Goal: Task Accomplishment & Management: Use online tool/utility

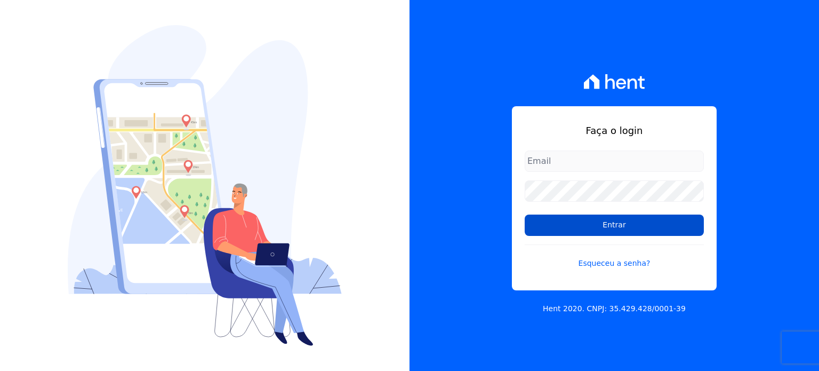
type input "[EMAIL_ADDRESS][DOMAIN_NAME]"
click at [586, 219] on input "Entrar" at bounding box center [614, 224] width 179 height 21
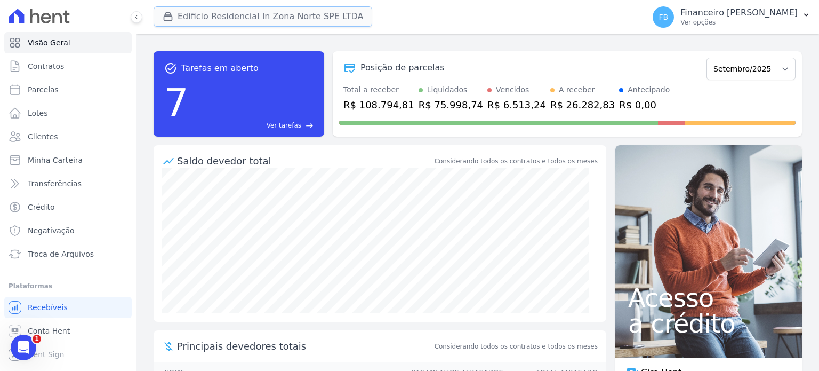
click at [272, 11] on button "Edificio Residencial In Zona Norte SPE LTDA" at bounding box center [263, 16] width 219 height 20
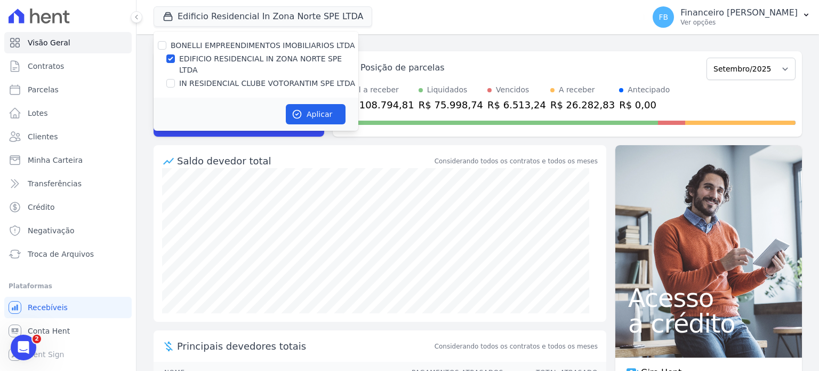
click at [266, 57] on label "EDIFICIO RESIDENCIAL IN ZONA NORTE SPE LTDA" at bounding box center [268, 64] width 179 height 22
click at [175, 57] on input "EDIFICIO RESIDENCIAL IN ZONA NORTE SPE LTDA" at bounding box center [170, 58] width 9 height 9
checkbox input "false"
click at [262, 78] on label "IN RESIDENCIAL CLUBE VOTORANTIM SPE LTDA" at bounding box center [267, 83] width 176 height 11
click at [175, 79] on input "IN RESIDENCIAL CLUBE VOTORANTIM SPE LTDA" at bounding box center [170, 83] width 9 height 9
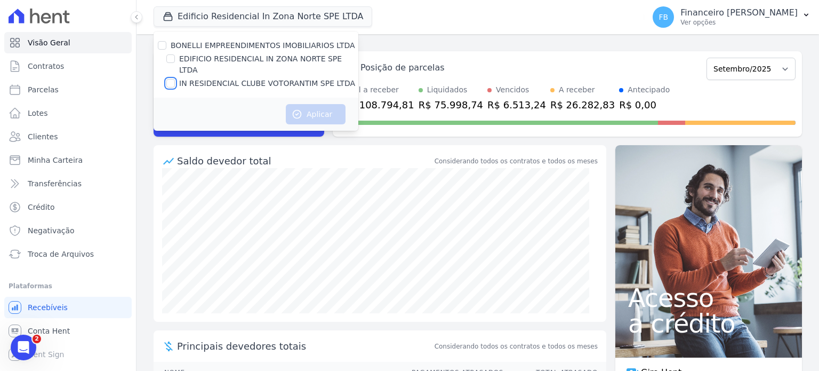
checkbox input "true"
click at [334, 104] on button "Aplicar" at bounding box center [316, 114] width 60 height 20
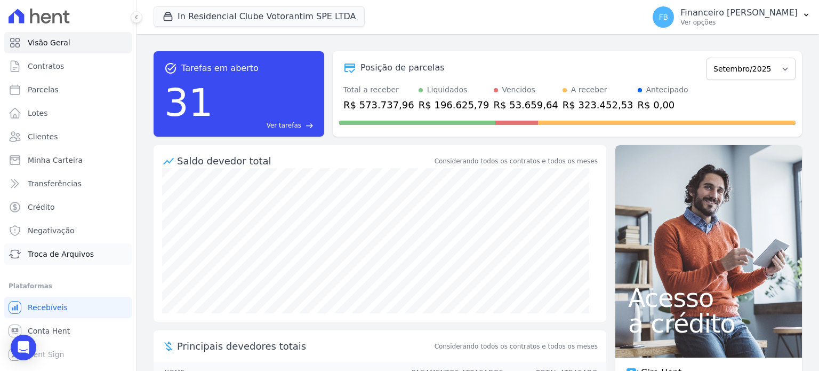
click at [77, 259] on link "Troca de Arquivos" at bounding box center [67, 253] width 127 height 21
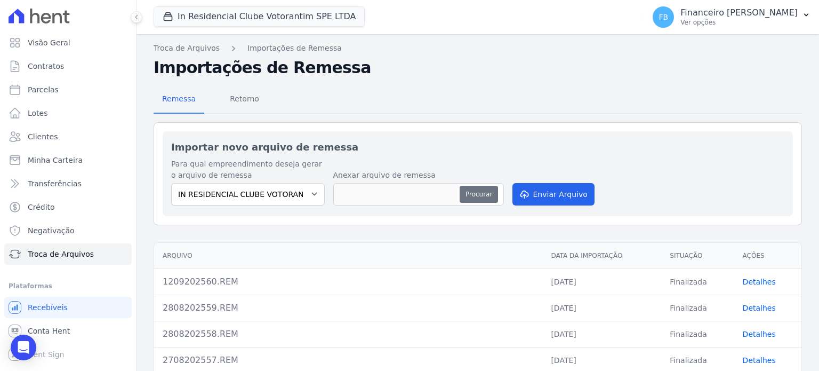
click at [482, 197] on button "Procurar" at bounding box center [479, 194] width 38 height 17
type input "2409202561.REM"
click at [538, 194] on button "Enviar Arquivo" at bounding box center [554, 194] width 82 height 22
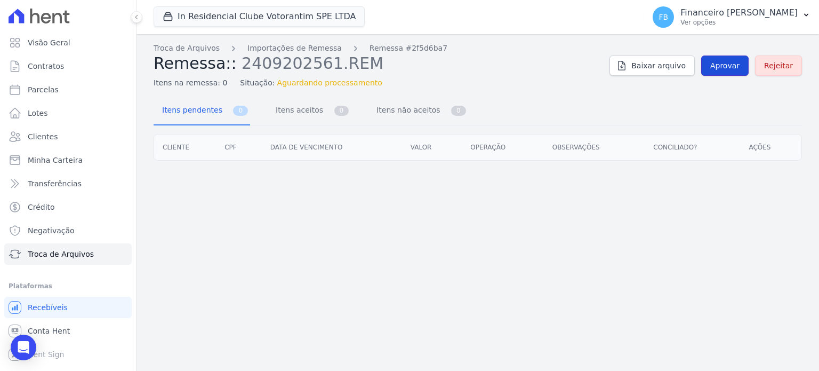
click at [728, 63] on span "Aprovar" at bounding box center [724, 65] width 29 height 11
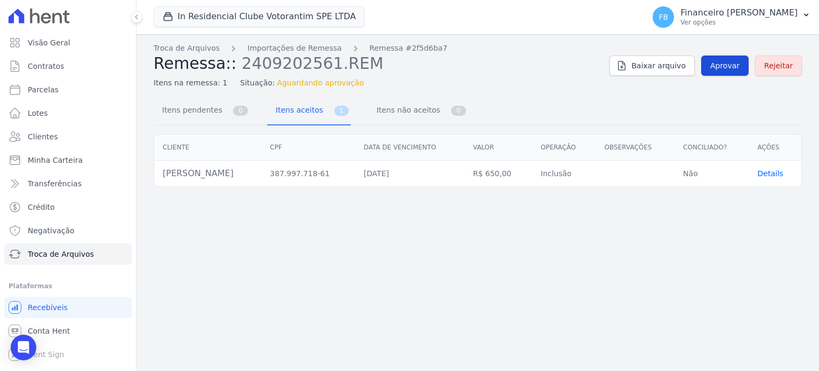
click at [724, 70] on span "Aprovar" at bounding box center [724, 65] width 29 height 11
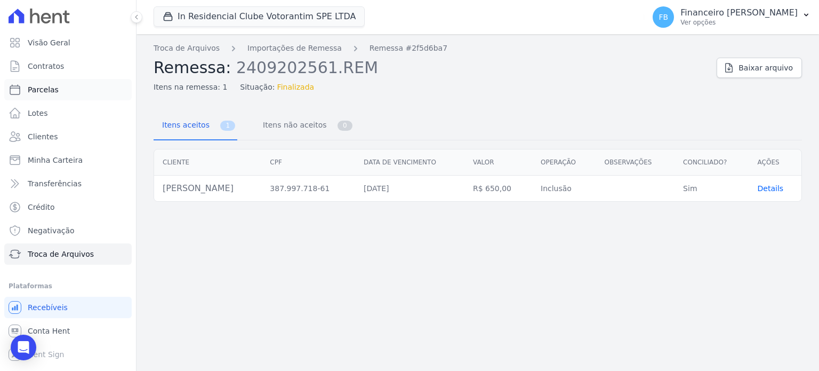
click at [60, 92] on link "Parcelas" at bounding box center [67, 89] width 127 height 21
select select
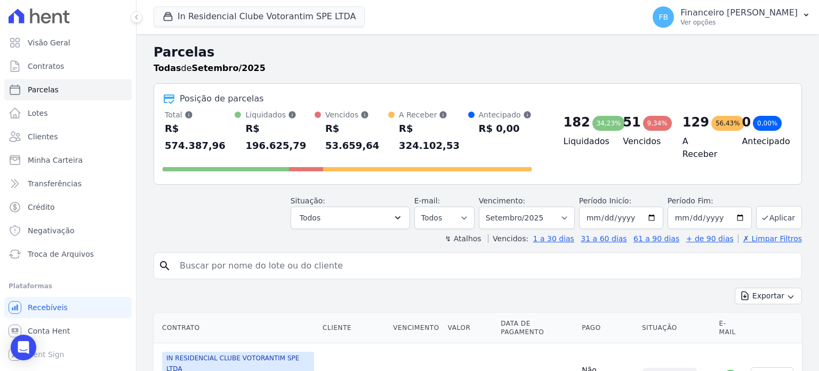
click at [228, 255] on input "search" at bounding box center [485, 265] width 624 height 21
type input "andressa"
select select
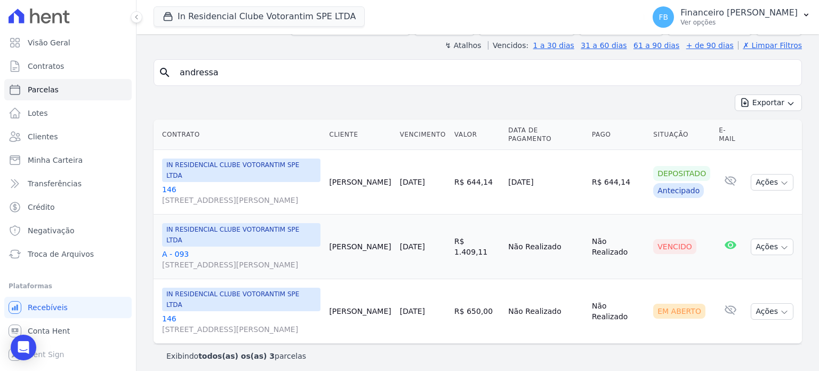
scroll to position [90, 0]
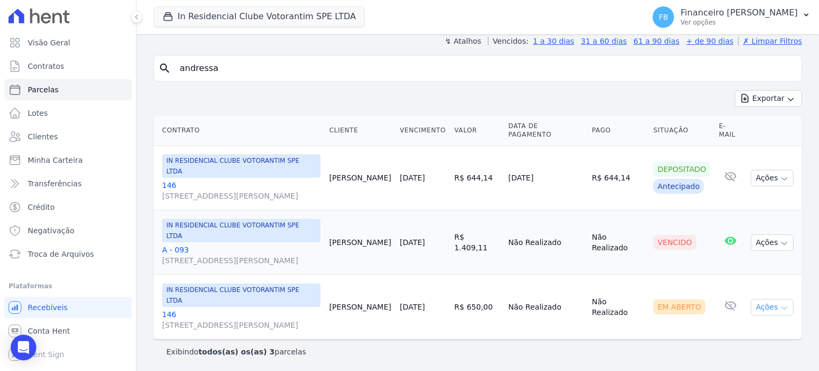
click at [780, 308] on icon "button" at bounding box center [784, 308] width 9 height 9
click at [757, 337] on link "Ver boleto" at bounding box center [768, 332] width 102 height 20
click at [422, 103] on div "Exportar Exportar PDF Exportar CSV" at bounding box center [478, 102] width 649 height 25
click at [49, 256] on span "Troca de Arquivos" at bounding box center [61, 254] width 66 height 11
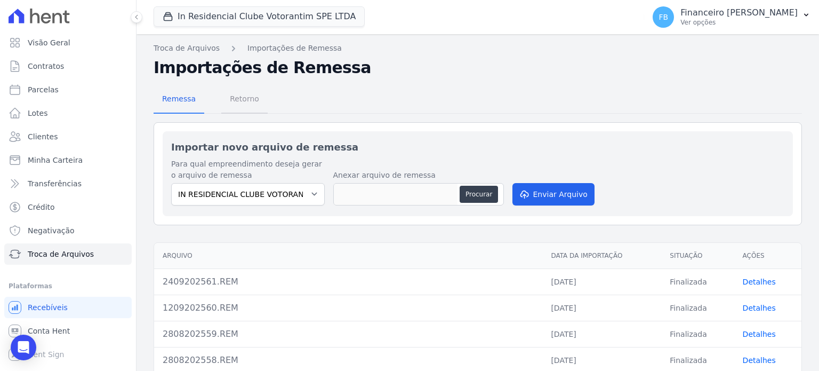
click at [239, 99] on span "Retorno" at bounding box center [244, 98] width 42 height 21
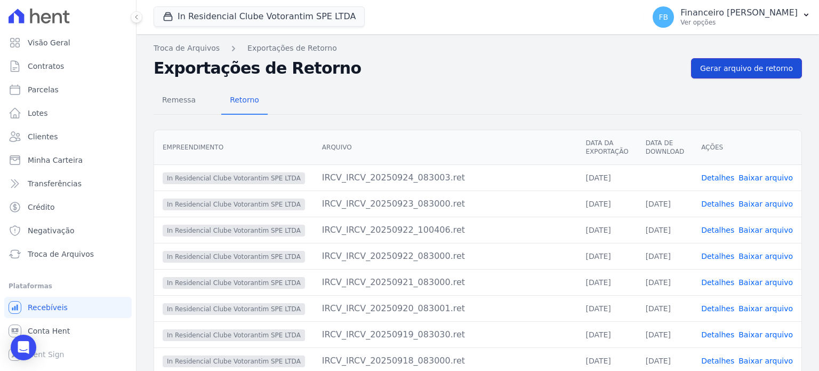
click at [743, 66] on span "Gerar arquivo de retorno" at bounding box center [746, 68] width 93 height 11
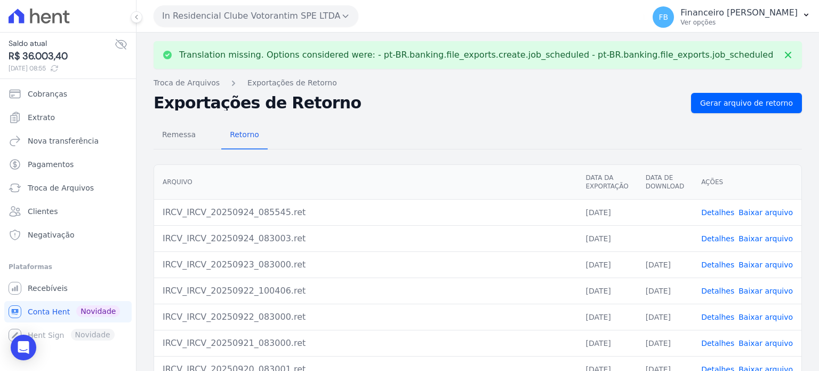
click at [753, 238] on link "Baixar arquivo" at bounding box center [766, 238] width 54 height 9
click at [773, 210] on link "Baixar arquivo" at bounding box center [766, 212] width 54 height 9
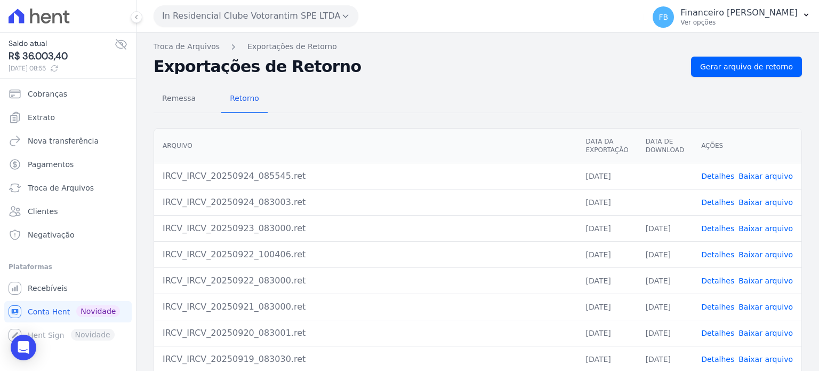
click at [249, 19] on button "In Residencial Clube Votorantim SPE LTDA" at bounding box center [256, 15] width 205 height 21
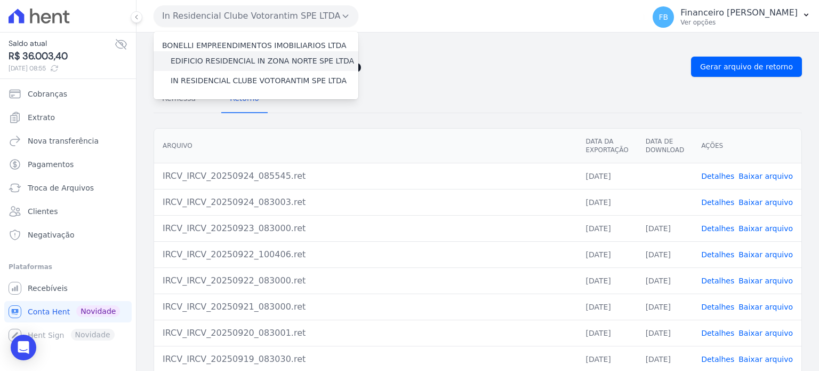
click at [252, 63] on label "EDIFICIO RESIDENCIAL IN ZONA NORTE SPE LTDA" at bounding box center [262, 60] width 183 height 11
click at [0, 0] on input "EDIFICIO RESIDENCIAL IN ZONA NORTE SPE LTDA" at bounding box center [0, 0] width 0 height 0
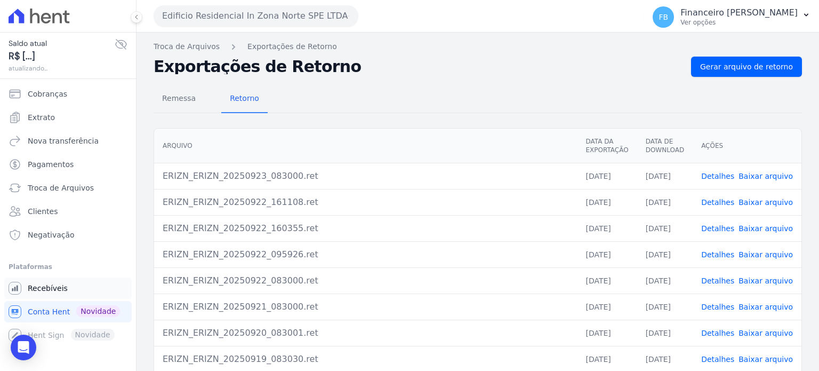
click at [67, 290] on link "Recebíveis" at bounding box center [67, 287] width 127 height 21
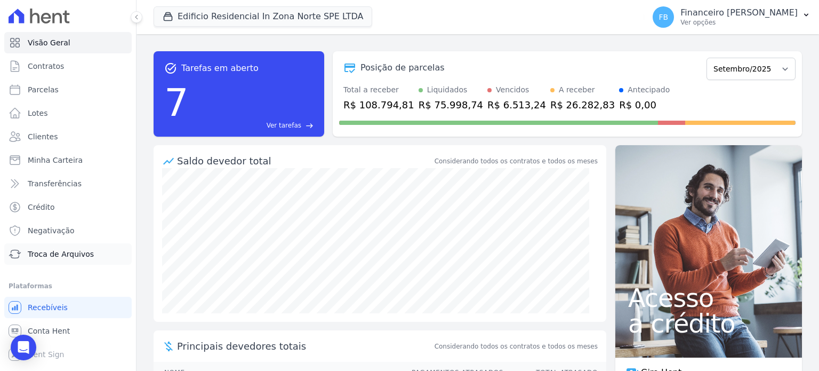
click at [76, 256] on span "Troca de Arquivos" at bounding box center [61, 254] width 66 height 11
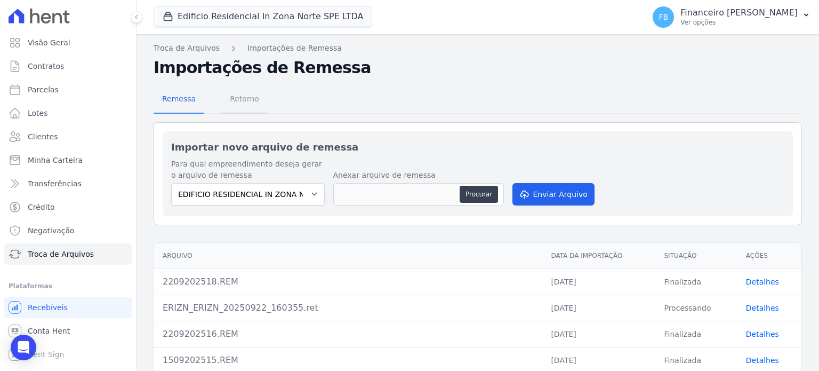
click at [242, 95] on span "Retorno" at bounding box center [244, 98] width 42 height 21
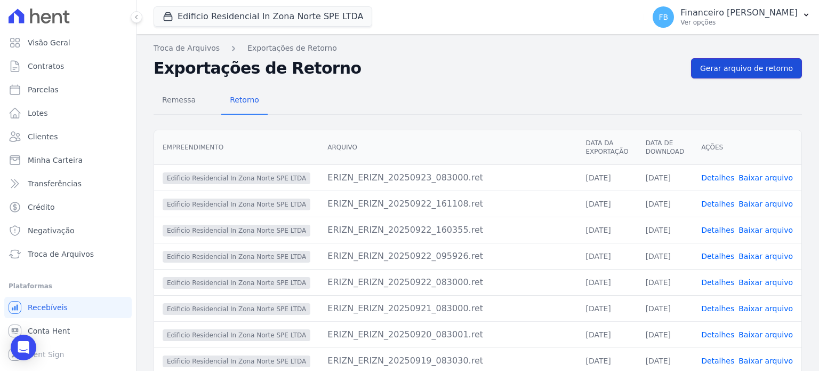
click at [755, 69] on span "Gerar arquivo de retorno" at bounding box center [746, 68] width 93 height 11
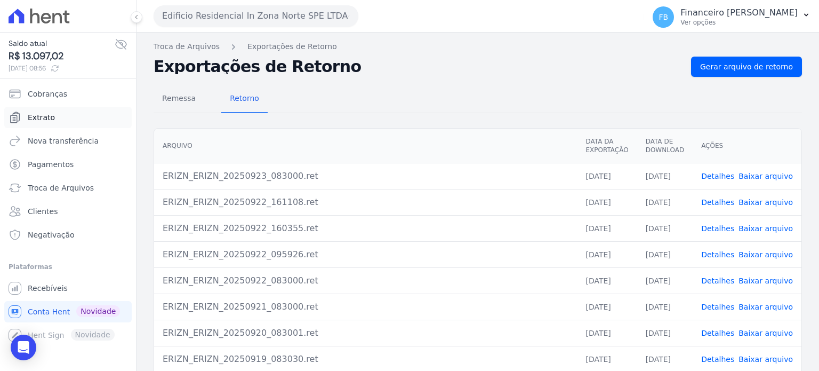
click at [47, 119] on span "Extrato" at bounding box center [41, 117] width 27 height 11
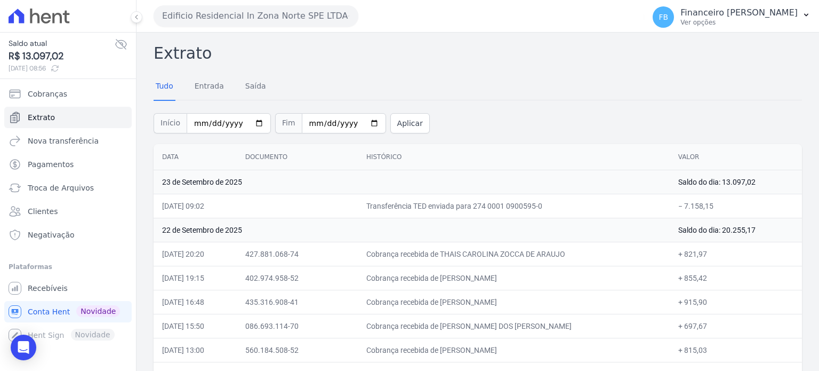
click at [211, 14] on button "Edificio Residencial In Zona Norte SPE LTDA" at bounding box center [256, 15] width 205 height 21
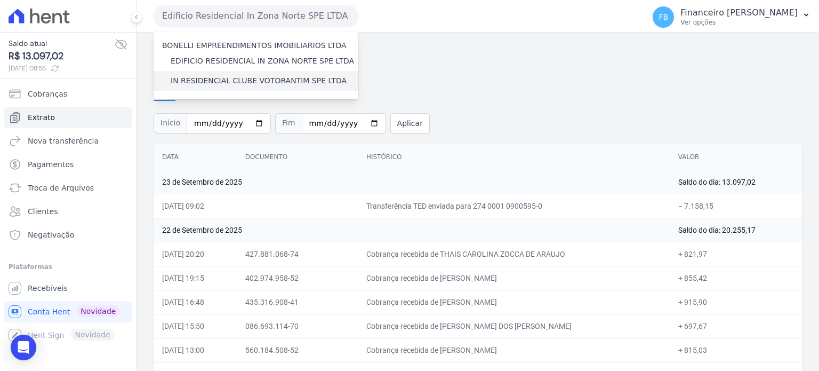
click at [209, 81] on label "IN RESIDENCIAL CLUBE VOTORANTIM SPE LTDA" at bounding box center [259, 80] width 176 height 11
click at [0, 0] on input "IN RESIDENCIAL CLUBE VOTORANTIM SPE LTDA" at bounding box center [0, 0] width 0 height 0
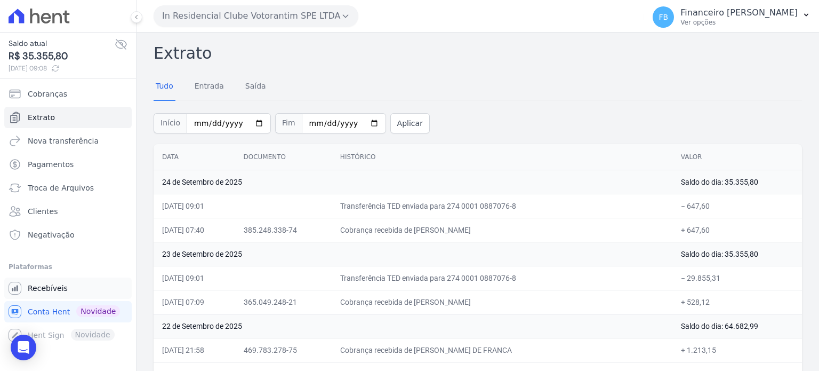
click at [57, 289] on span "Recebíveis" at bounding box center [48, 288] width 40 height 11
click at [87, 185] on span "Troca de Arquivos" at bounding box center [61, 187] width 66 height 11
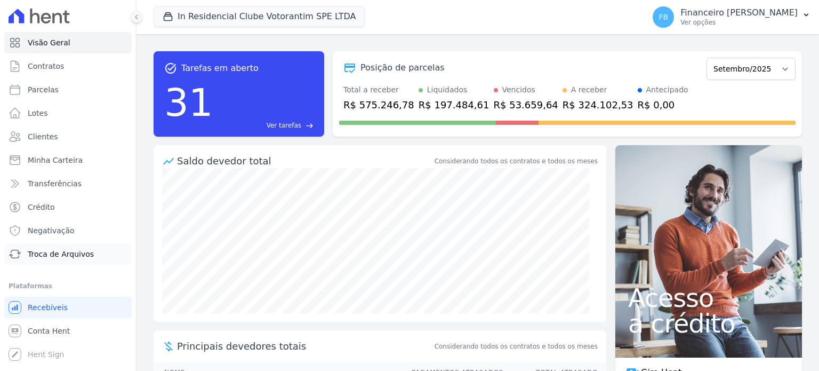
click at [80, 256] on span "Troca de Arquivos" at bounding box center [61, 254] width 66 height 11
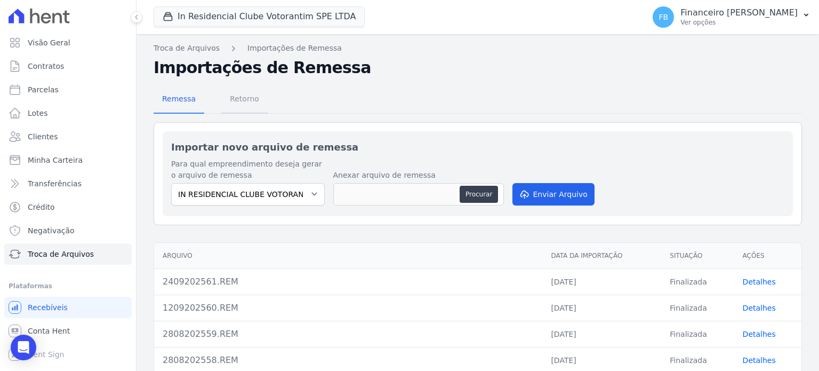
click at [234, 102] on span "Retorno" at bounding box center [244, 98] width 42 height 21
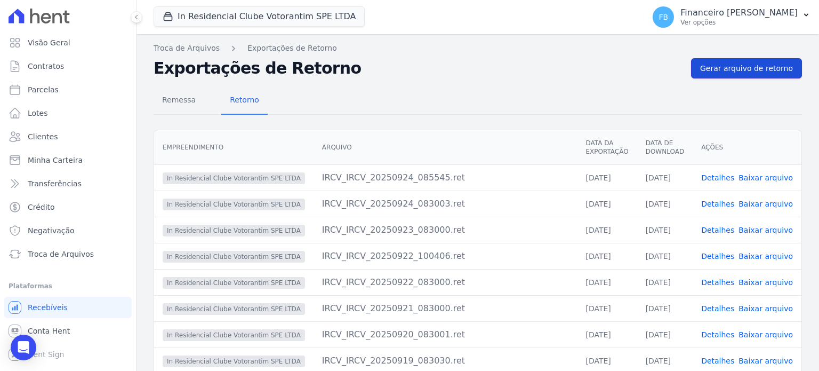
click at [766, 68] on span "Gerar arquivo de retorno" at bounding box center [746, 68] width 93 height 11
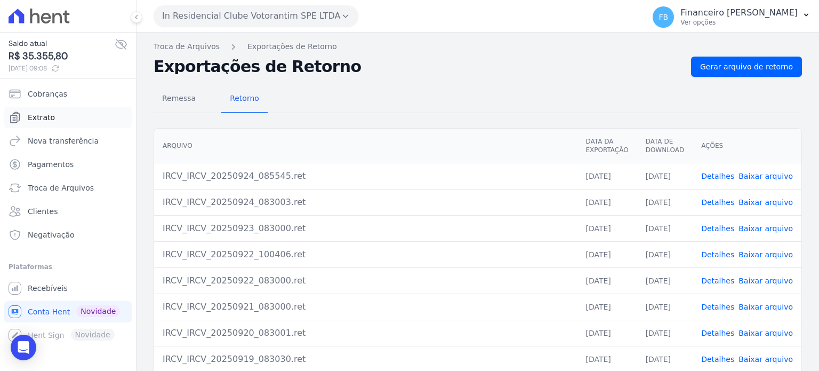
click at [62, 119] on link "Extrato" at bounding box center [67, 117] width 127 height 21
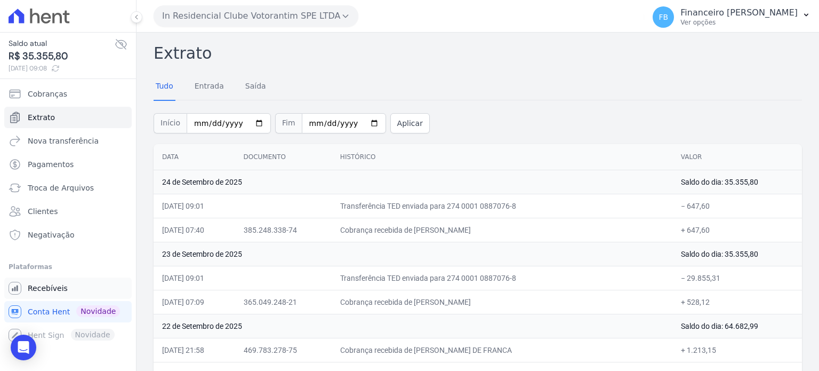
click at [50, 285] on span "Recebíveis" at bounding box center [48, 288] width 40 height 11
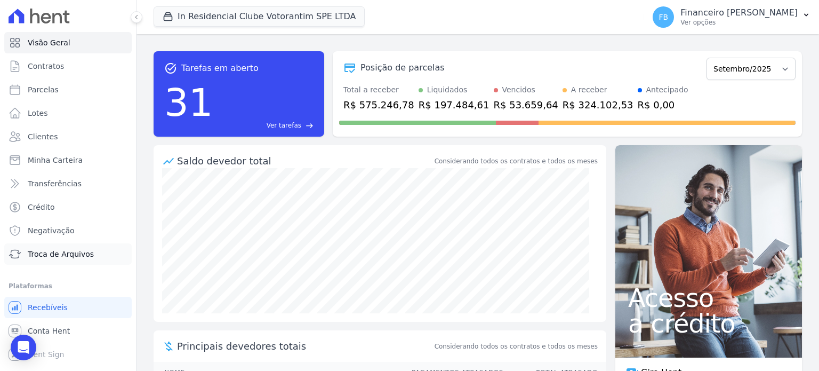
click at [53, 253] on span "Troca de Arquivos" at bounding box center [61, 254] width 66 height 11
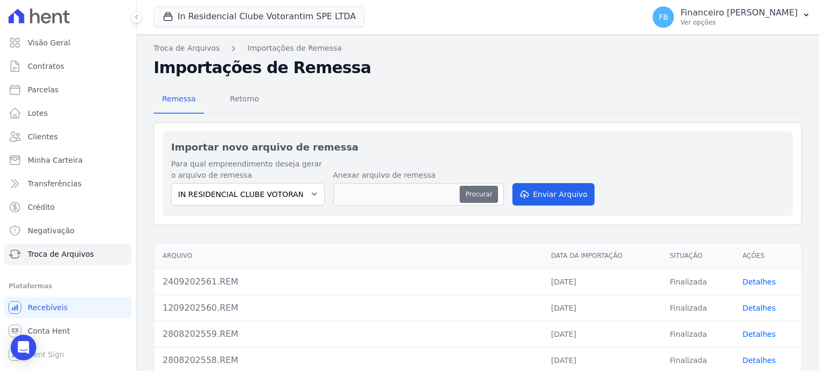
click at [473, 189] on button "Procurar" at bounding box center [479, 194] width 38 height 17
type input "2409202562.REM"
click at [553, 195] on button "Enviar Arquivo" at bounding box center [554, 194] width 82 height 22
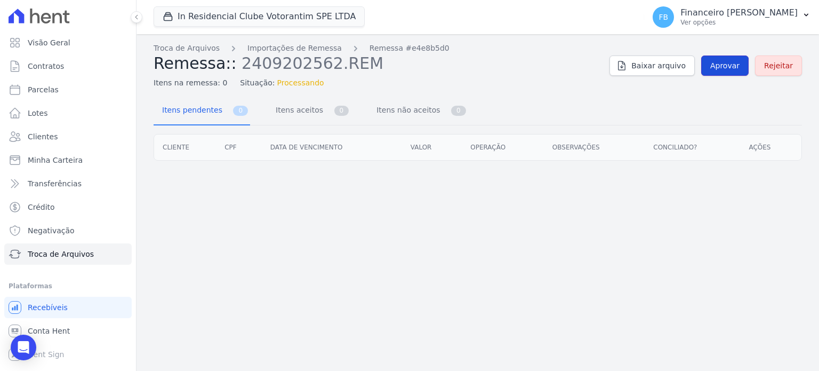
click at [740, 60] on span "Aprovar" at bounding box center [724, 65] width 29 height 11
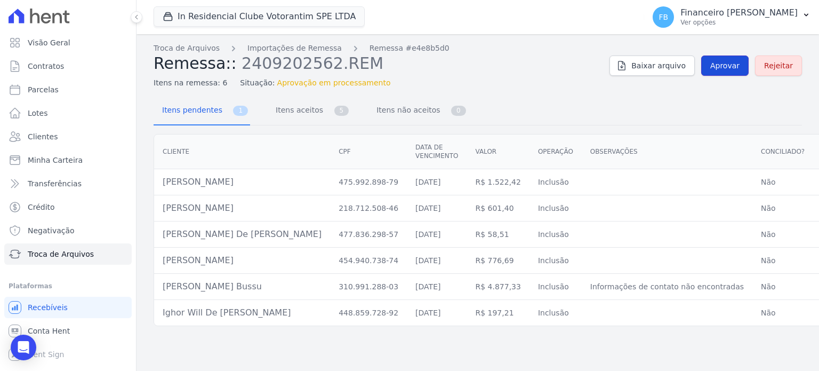
click at [736, 63] on span "Aprovar" at bounding box center [724, 65] width 29 height 11
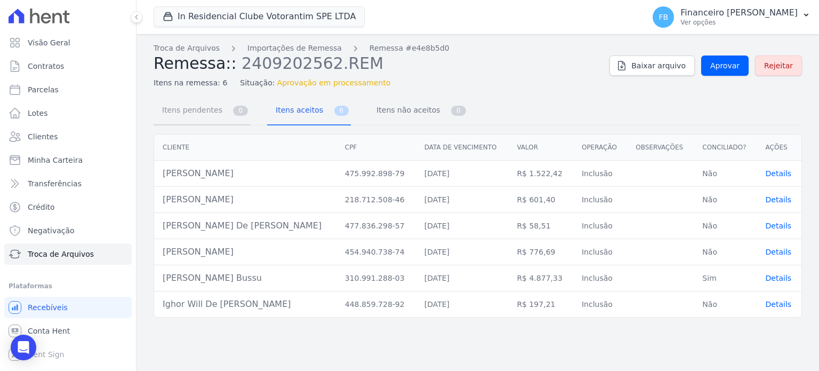
click at [196, 113] on span "Itens pendentes" at bounding box center [190, 109] width 69 height 21
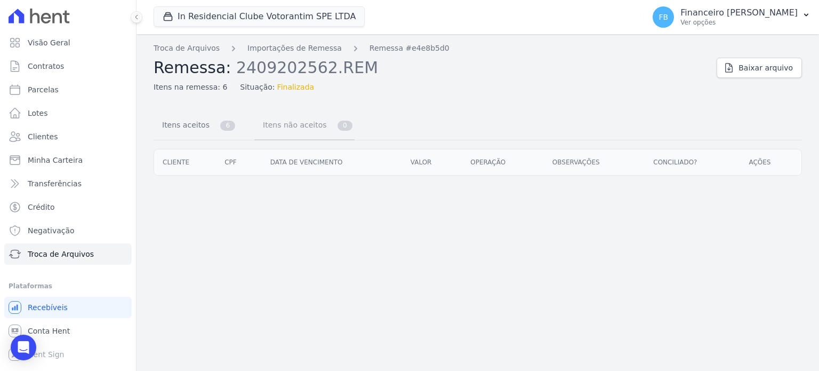
click at [292, 123] on span "Itens não aceitos" at bounding box center [293, 124] width 72 height 21
click at [69, 94] on link "Parcelas" at bounding box center [67, 89] width 127 height 21
select select
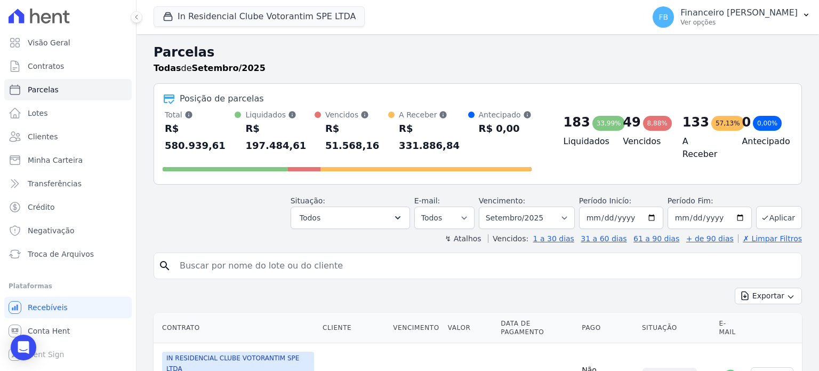
scroll to position [107, 0]
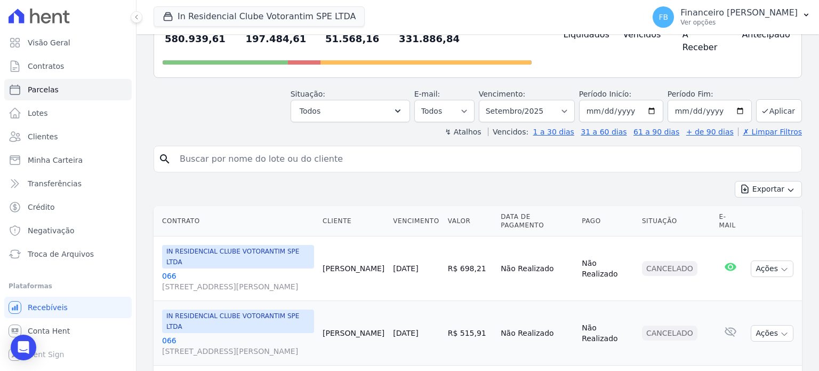
click at [311, 148] on input "search" at bounding box center [485, 158] width 624 height 21
type input "ADRIANO"
select select
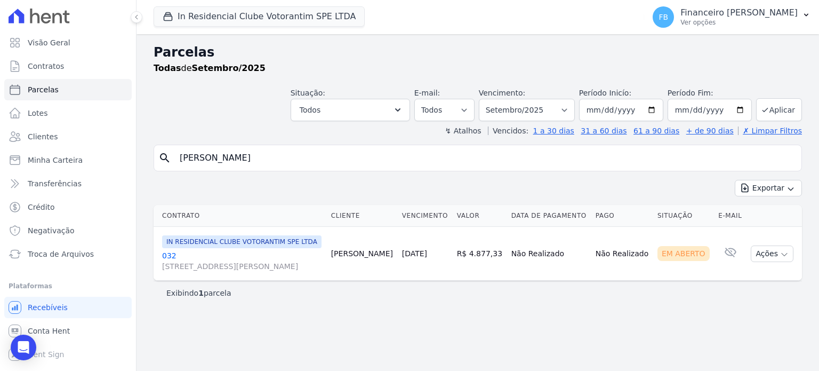
click at [165, 264] on link "032 Avenida Antônio Carlos Comitre, 1328, sala B, Parque Campolim" at bounding box center [242, 260] width 161 height 21
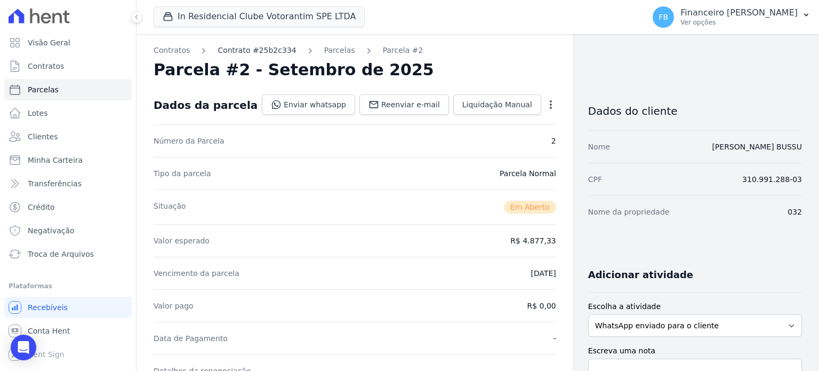
click at [274, 52] on link "Contrato #25b2c334" at bounding box center [257, 50] width 78 height 11
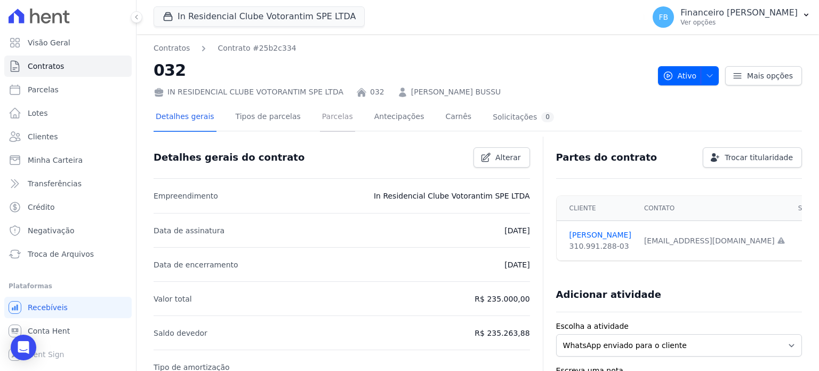
click at [326, 119] on link "Parcelas" at bounding box center [337, 117] width 35 height 28
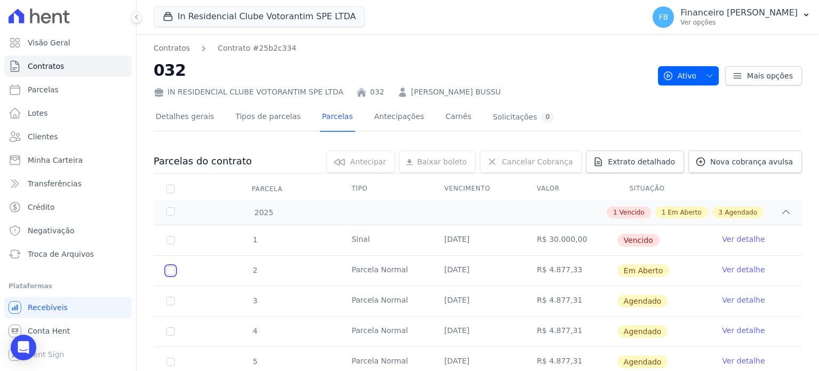
click at [169, 268] on input "checkbox" at bounding box center [170, 270] width 9 height 9
checkbox input "true"
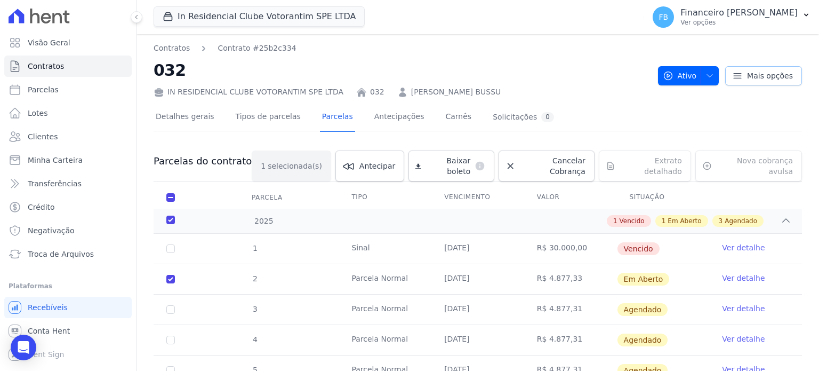
click at [738, 79] on icon at bounding box center [737, 75] width 11 height 11
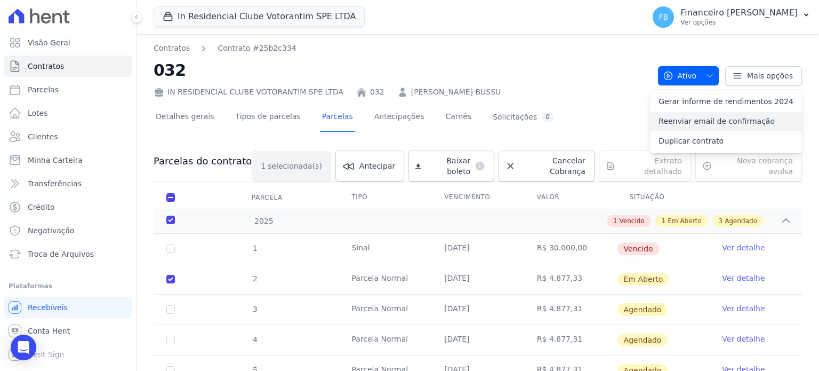
click at [739, 118] on link "Reenviar email de confirmação" at bounding box center [726, 121] width 152 height 20
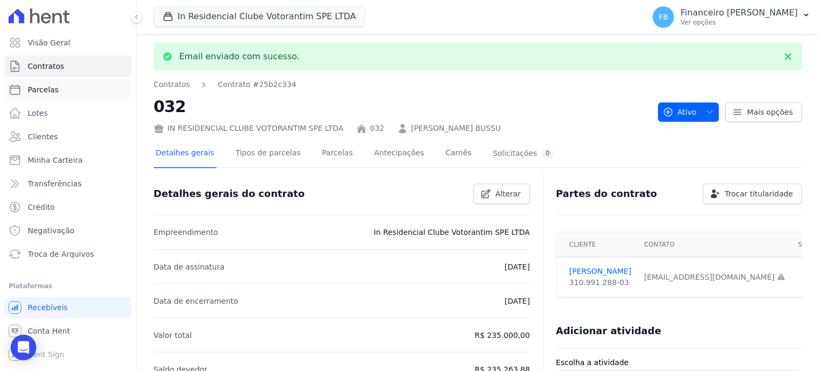
click at [62, 89] on link "Parcelas" at bounding box center [67, 89] width 127 height 21
select select
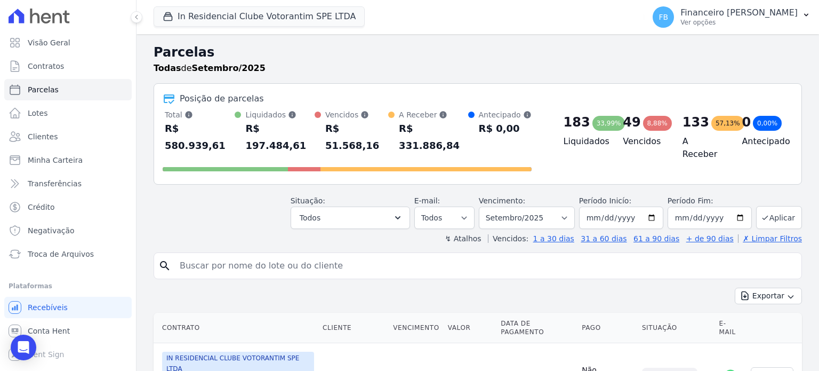
click at [215, 255] on input "search" at bounding box center [485, 265] width 624 height 21
type input "IGHOR"
select select
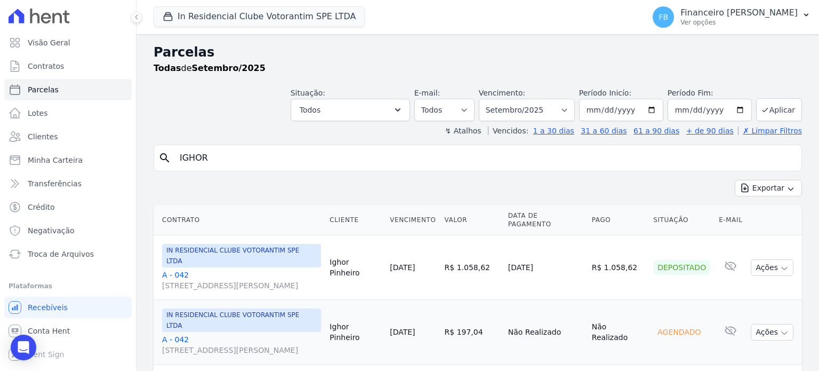
click at [172, 269] on link "A - 042 Avenida Antônio Carlos Comitre, 1328, sala B, Parque Campolim" at bounding box center [241, 279] width 159 height 21
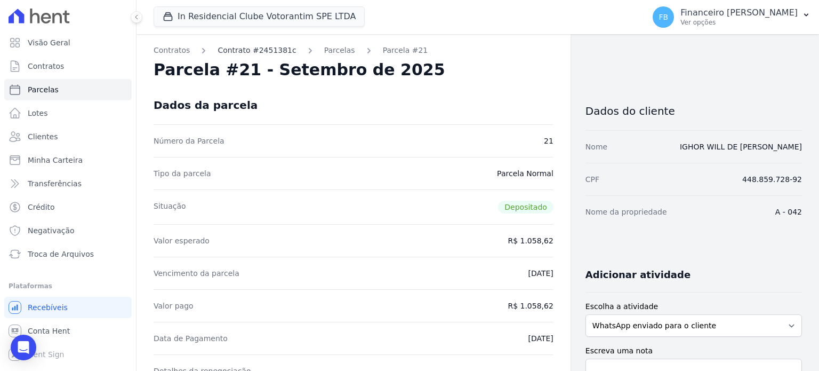
click at [235, 46] on link "Contrato #2451381c" at bounding box center [257, 50] width 78 height 11
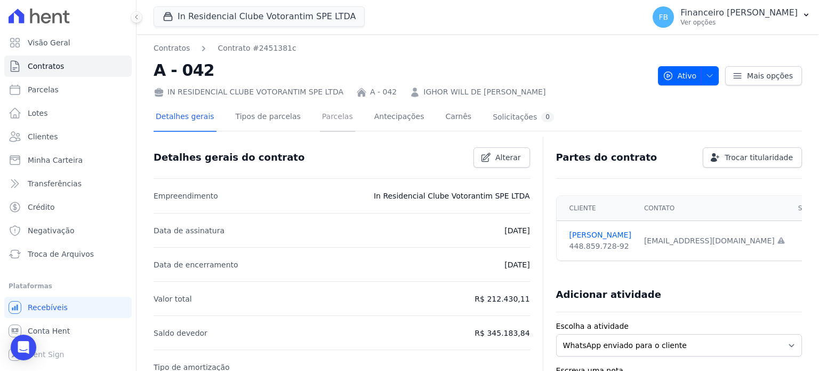
click at [323, 115] on link "Parcelas" at bounding box center [337, 117] width 35 height 28
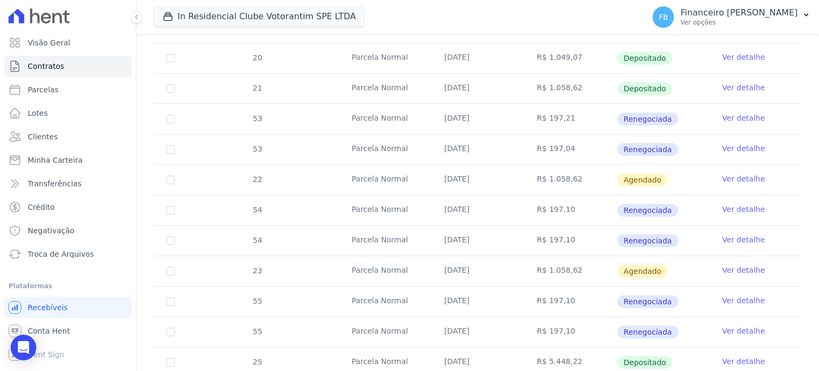
scroll to position [427, 0]
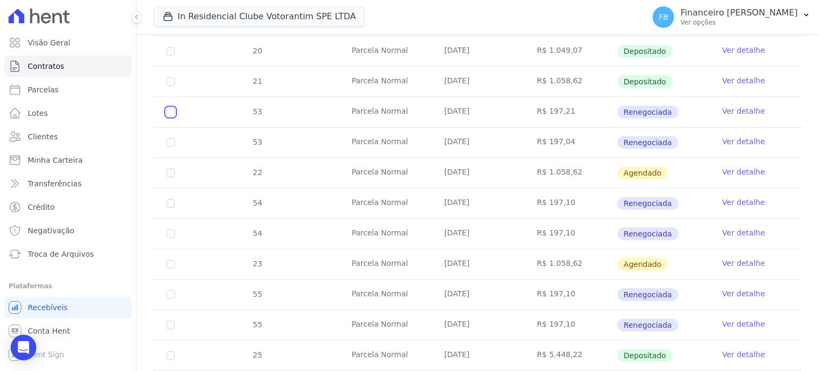
click at [172, 108] on input "checkbox" at bounding box center [170, 112] width 9 height 9
checkbox input "true"
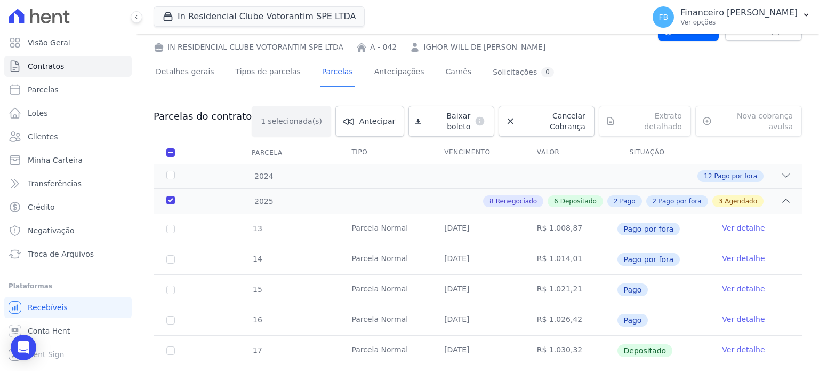
scroll to position [0, 0]
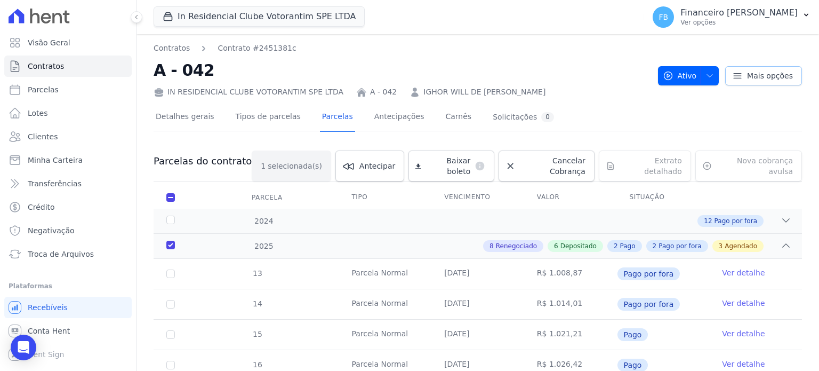
click at [756, 80] on span "Mais opções" at bounding box center [770, 75] width 46 height 11
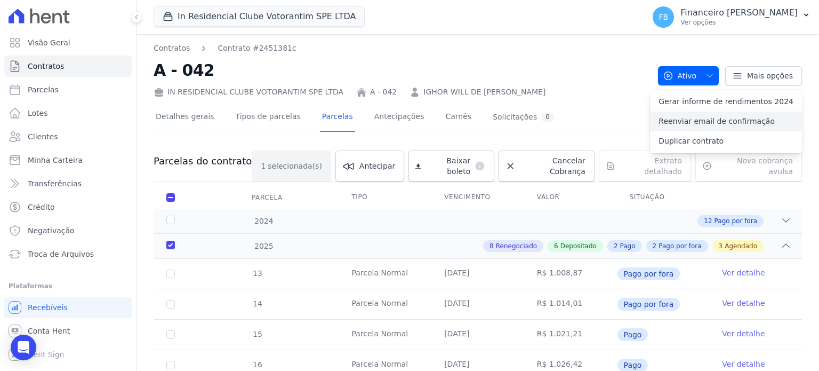
click at [734, 121] on link "Reenviar email de confirmação" at bounding box center [726, 121] width 152 height 20
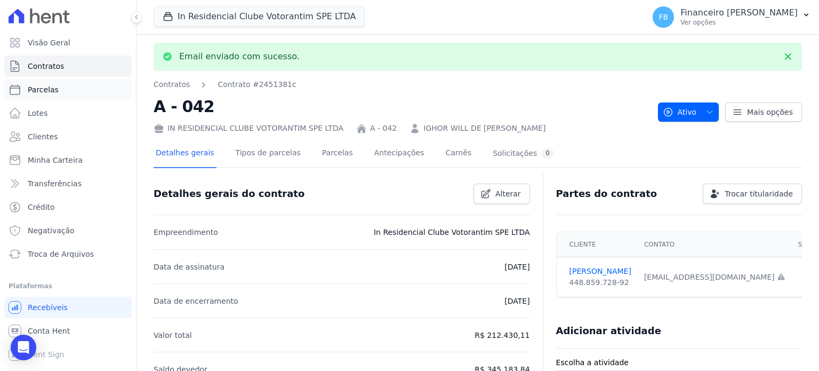
click at [53, 90] on span "Parcelas" at bounding box center [43, 89] width 31 height 11
select select
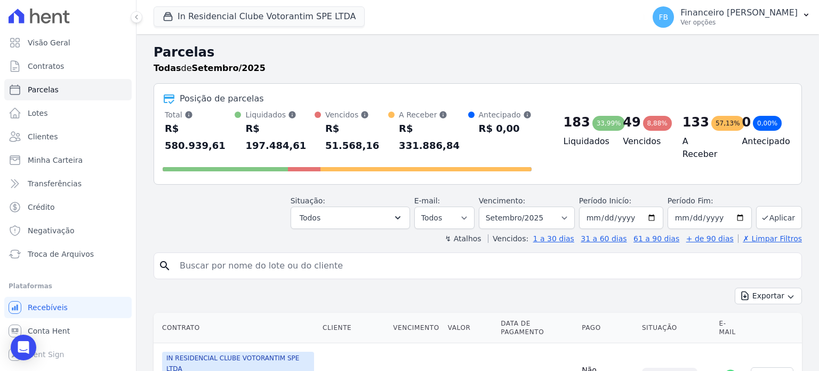
click at [218, 255] on input "search" at bounding box center [485, 265] width 624 height 21
type input "I"
type input "S"
type input "ISABELA"
select select
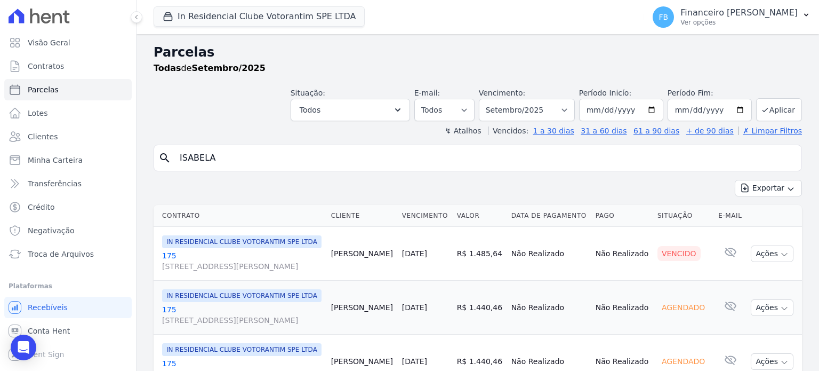
click at [169, 262] on link "175 Avenida Antônio Carlos Comitre, 1328, sala B, Parque Campolim" at bounding box center [242, 260] width 161 height 21
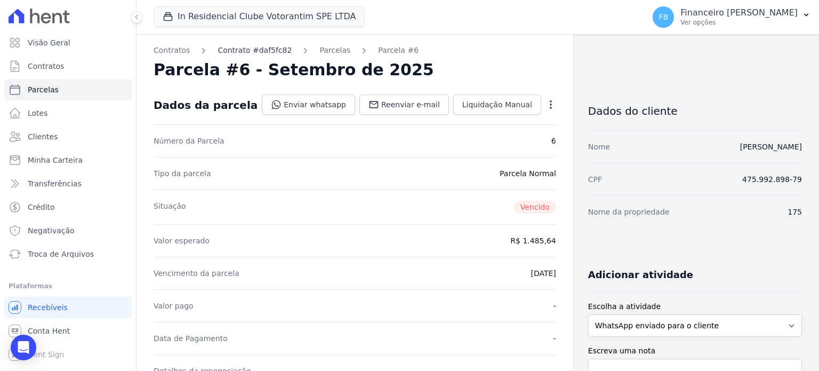
click at [270, 50] on link "Contrato #daf5fc82" at bounding box center [255, 50] width 74 height 11
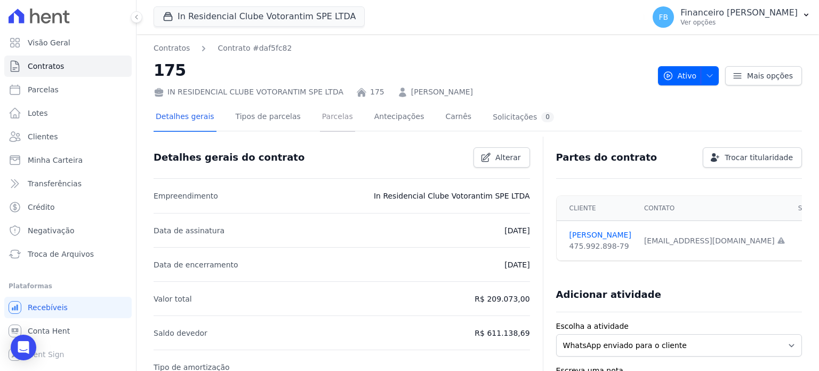
click at [337, 116] on link "Parcelas" at bounding box center [337, 117] width 35 height 28
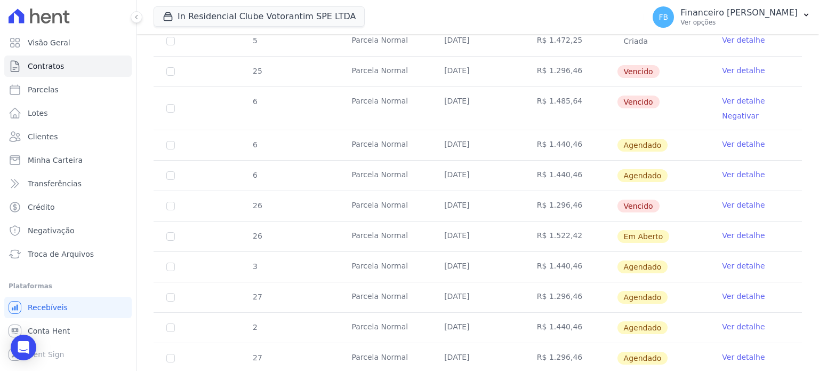
scroll to position [1013, 0]
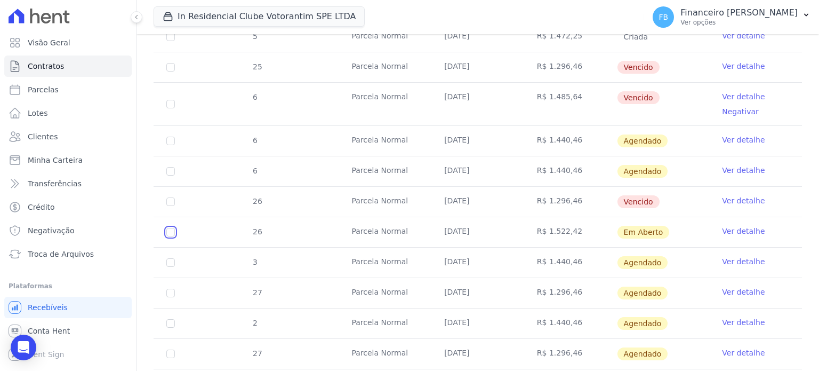
click at [171, 228] on input "checkbox" at bounding box center [170, 232] width 9 height 9
checkbox input "true"
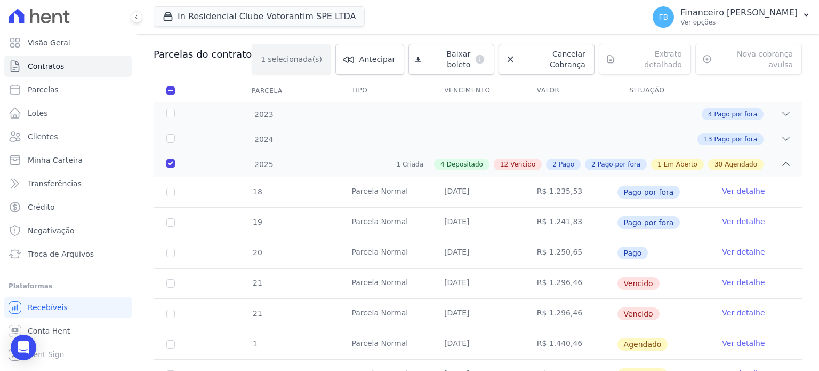
scroll to position [0, 0]
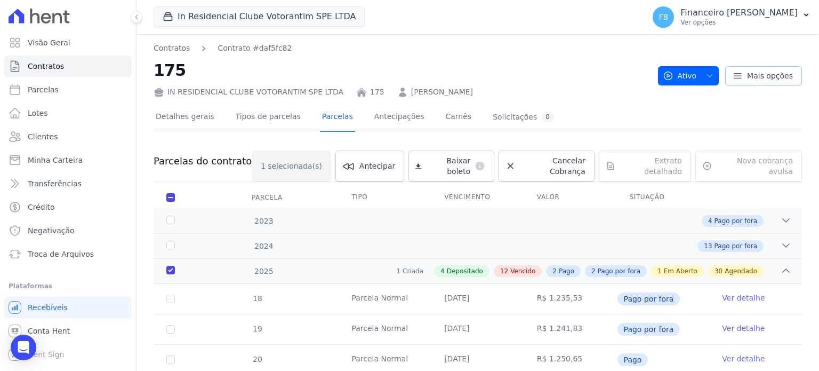
click at [764, 71] on span "Mais opções" at bounding box center [770, 75] width 46 height 11
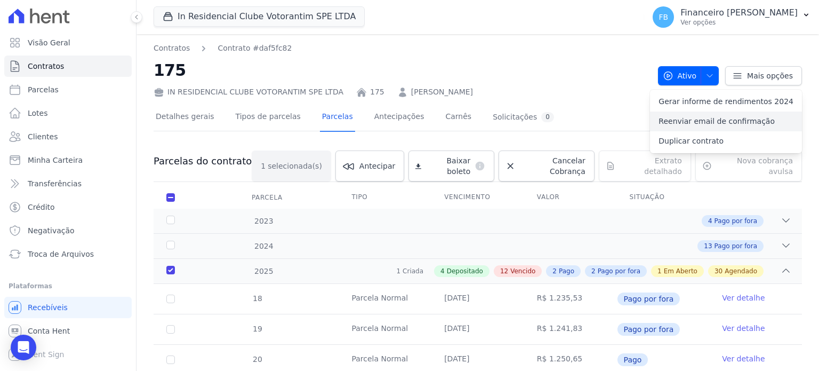
click at [743, 120] on link "Reenviar email de confirmação" at bounding box center [726, 121] width 152 height 20
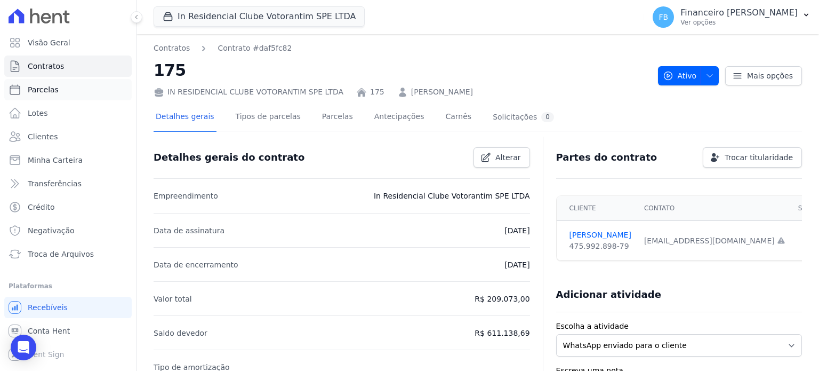
click at [45, 94] on span "Parcelas" at bounding box center [43, 89] width 31 height 11
select select
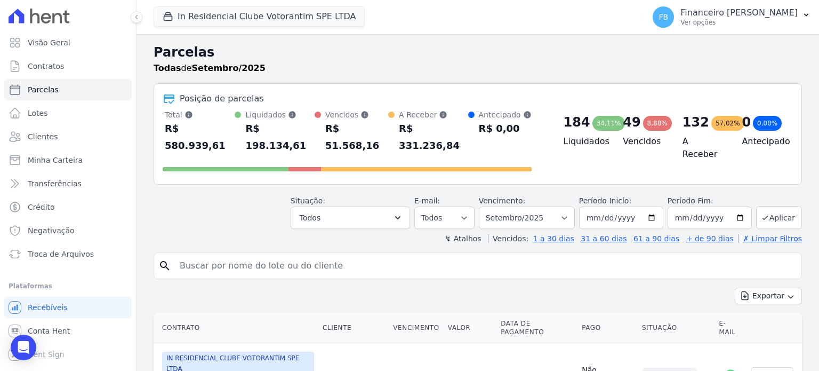
click at [203, 255] on input "search" at bounding box center [485, 265] width 624 height 21
type input "JOICE"
select select
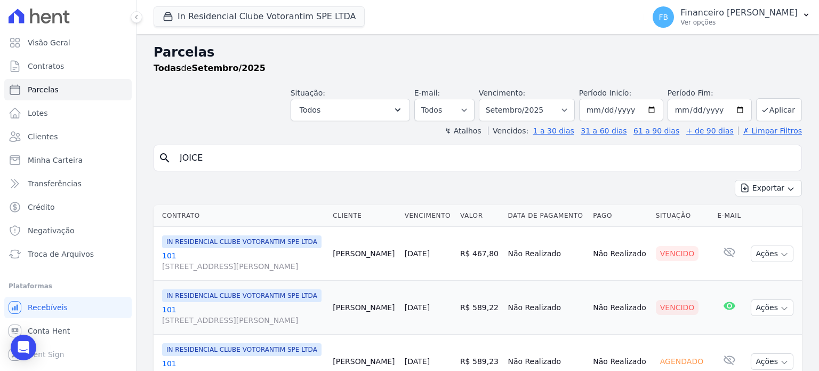
click at [169, 262] on link "101 Avenida Antônio Carlos Comitre, 1328, sala B, Parque Campolim" at bounding box center [243, 260] width 162 height 21
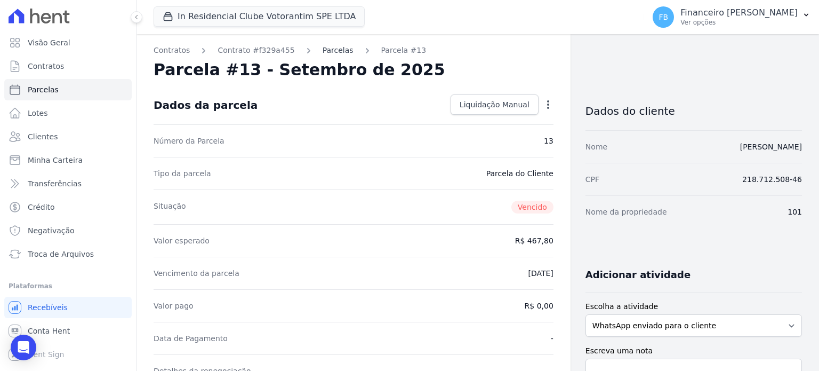
click at [323, 51] on link "Parcelas" at bounding box center [338, 50] width 31 height 11
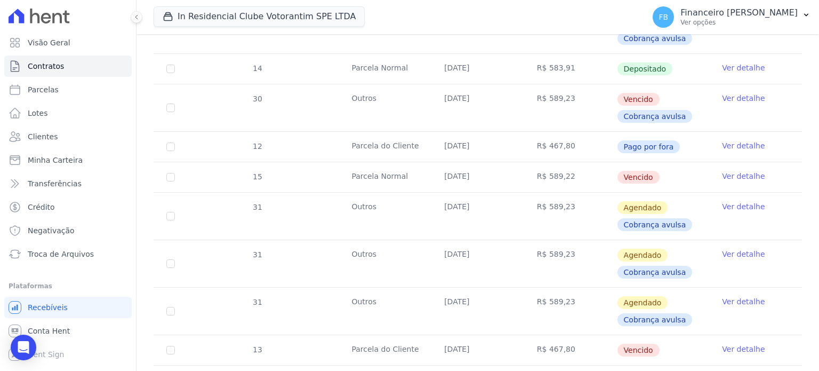
scroll to position [1707, 0]
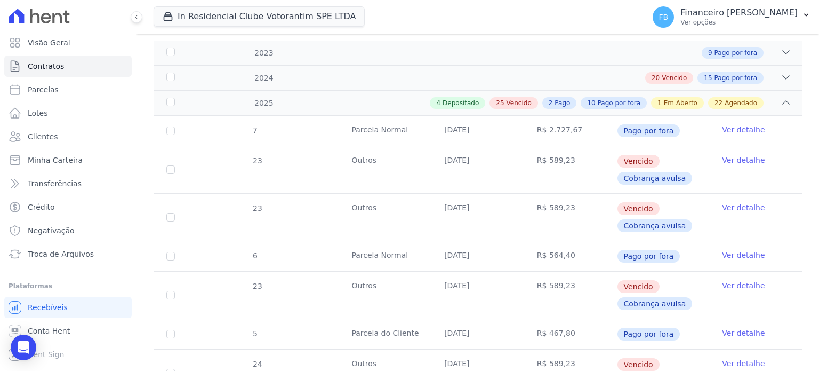
scroll to position [0, 0]
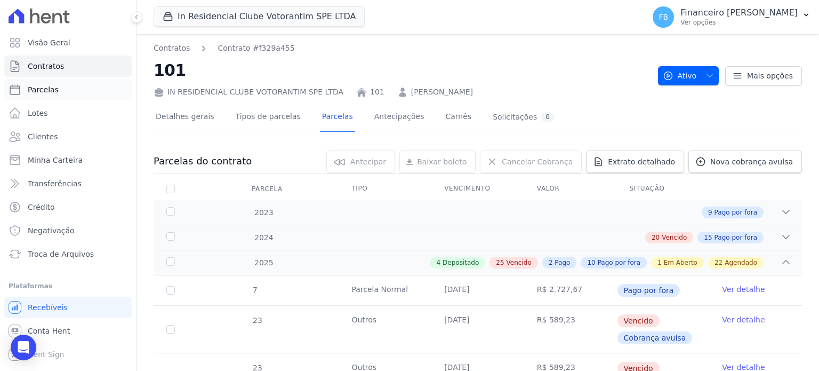
click at [59, 93] on link "Parcelas" at bounding box center [67, 89] width 127 height 21
select select
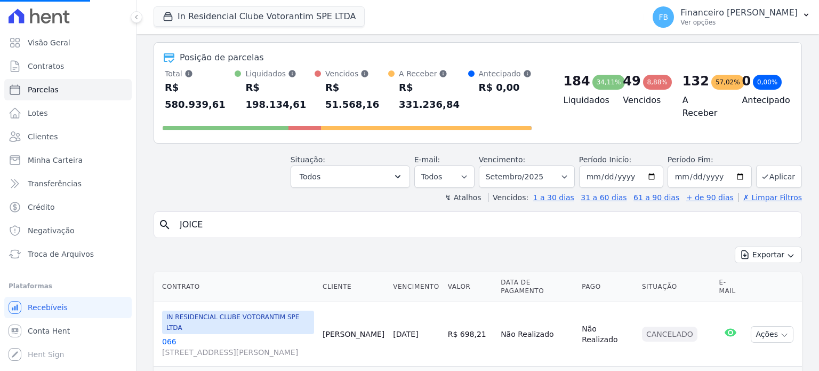
scroll to position [107, 0]
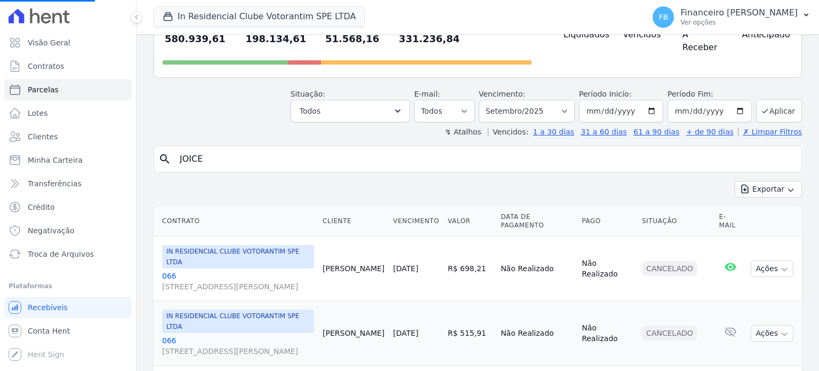
select select
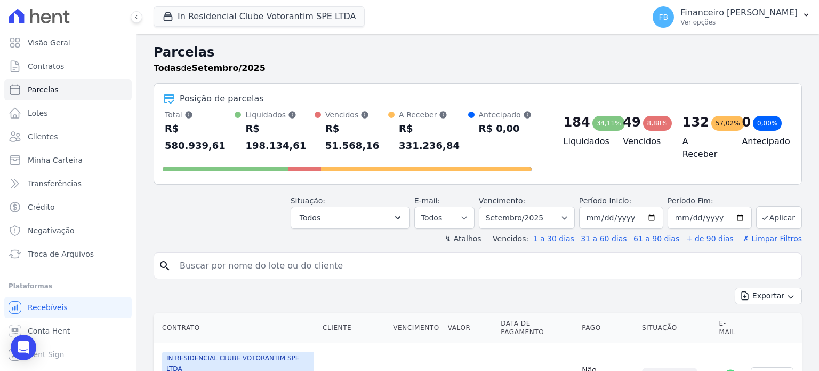
click at [241, 255] on input "search" at bounding box center [485, 265] width 624 height 21
type input "JOICE"
select select
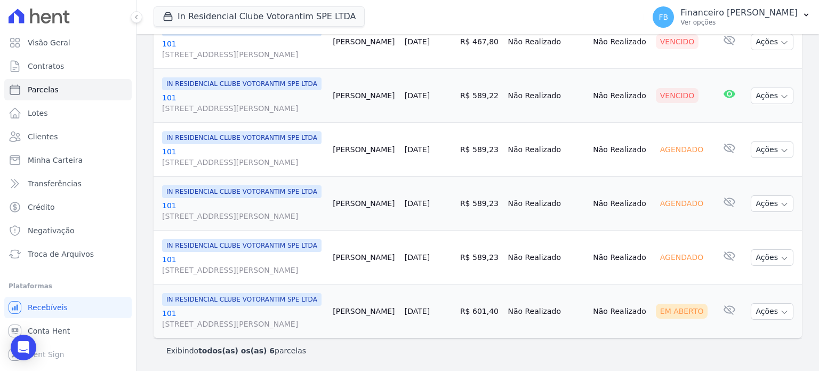
scroll to position [283, 0]
click at [780, 308] on icon "button" at bounding box center [784, 312] width 9 height 9
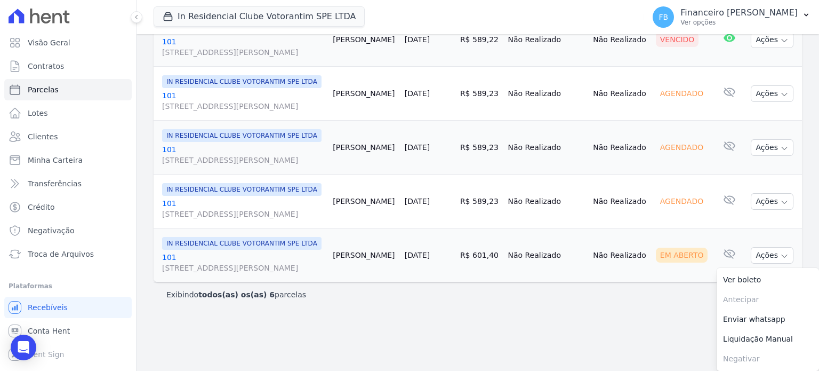
scroll to position [333, 0]
click at [723, 279] on link "Ver boleto" at bounding box center [768, 280] width 102 height 20
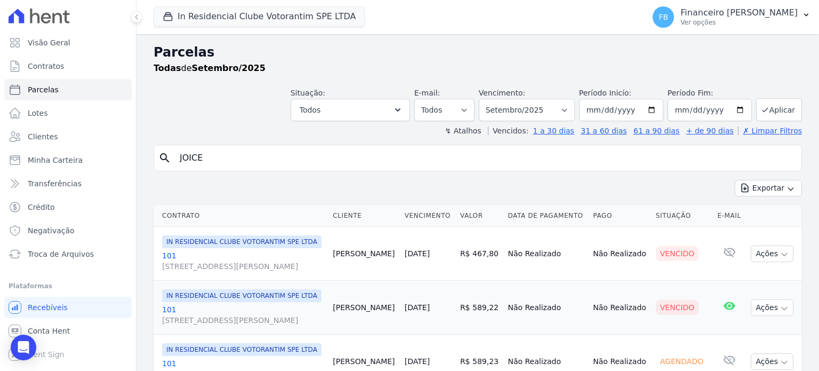
click at [166, 263] on link "101 Avenida Antônio Carlos Comitre, 1328, sala B, Parque Campolim" at bounding box center [243, 260] width 162 height 21
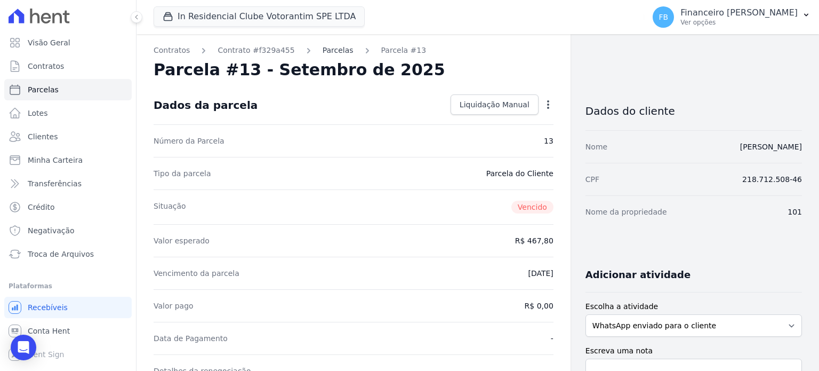
click at [331, 51] on link "Parcelas" at bounding box center [338, 50] width 31 height 11
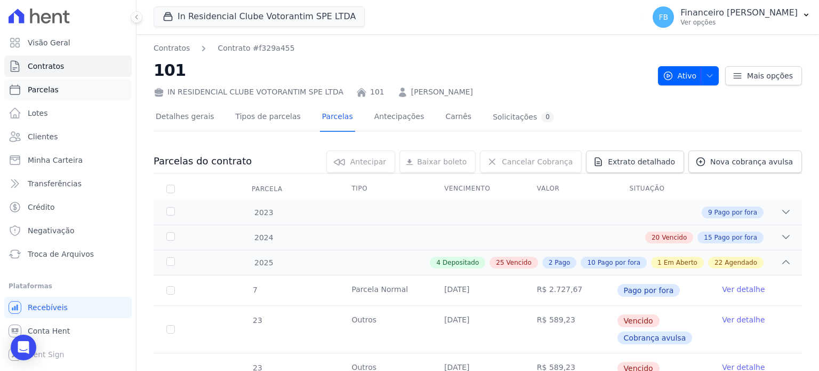
click at [68, 93] on link "Parcelas" at bounding box center [67, 89] width 127 height 21
select select
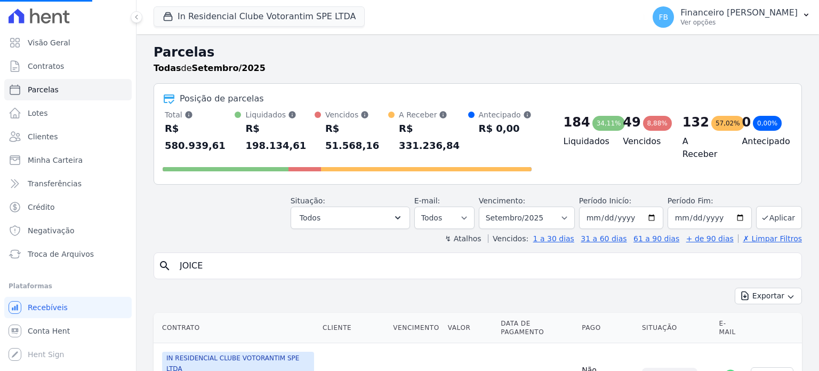
select select
click at [216, 255] on input "search" at bounding box center [485, 265] width 624 height 21
type input "LUIS GUSTAVO"
select select
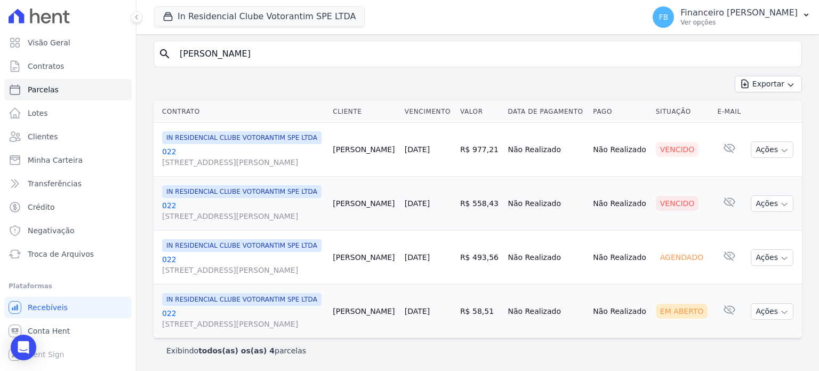
scroll to position [154, 0]
click at [173, 308] on link "022 Avenida Antônio Carlos Comitre, 1328, sala B, Parque Campolim" at bounding box center [243, 318] width 162 height 21
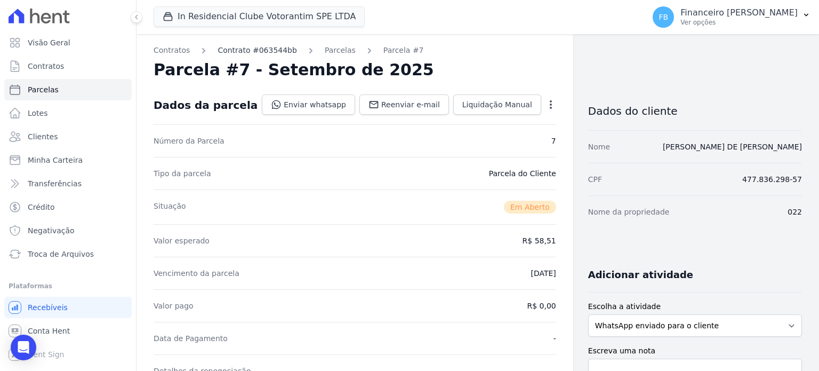
click at [273, 49] on link "Contrato #063544bb" at bounding box center [257, 50] width 79 height 11
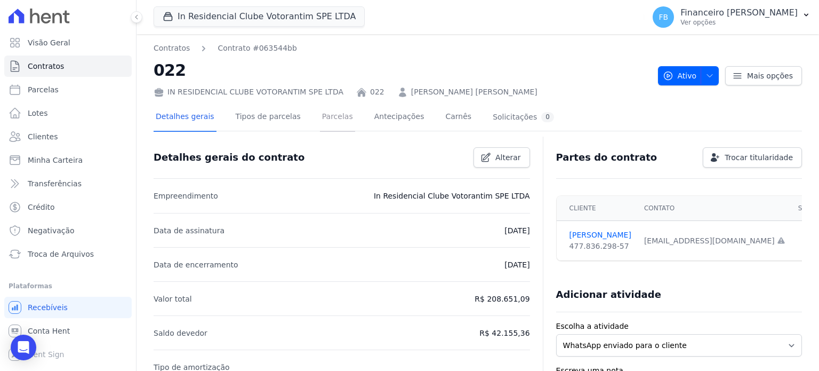
click at [323, 115] on link "Parcelas" at bounding box center [337, 117] width 35 height 28
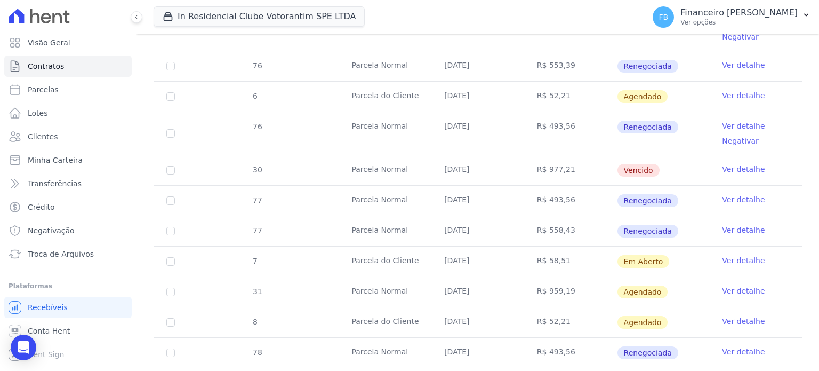
scroll to position [907, 0]
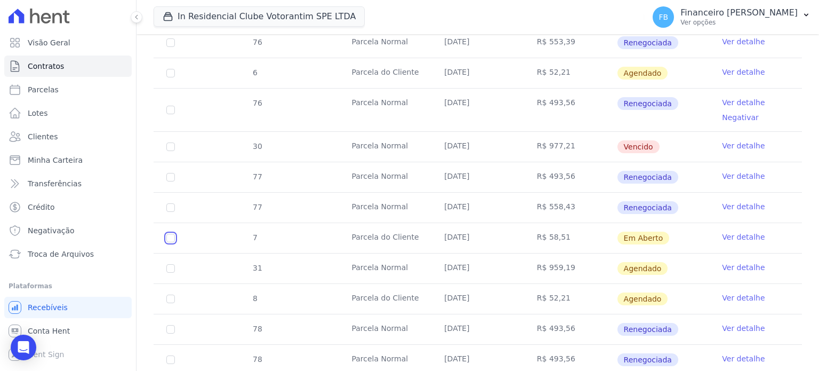
click at [171, 234] on input "checkbox" at bounding box center [170, 238] width 9 height 9
checkbox input "true"
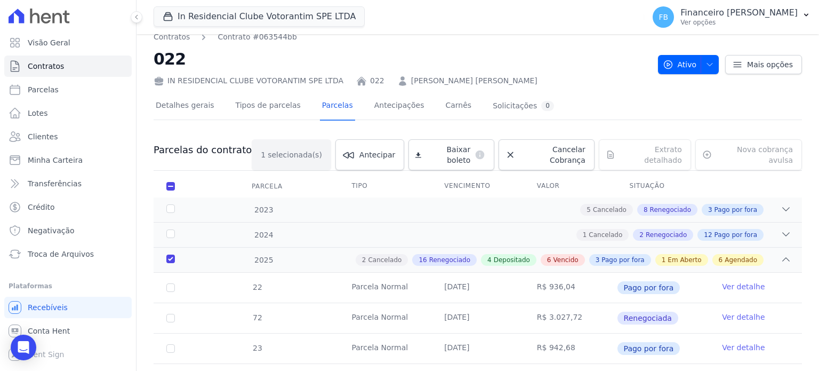
scroll to position [0, 0]
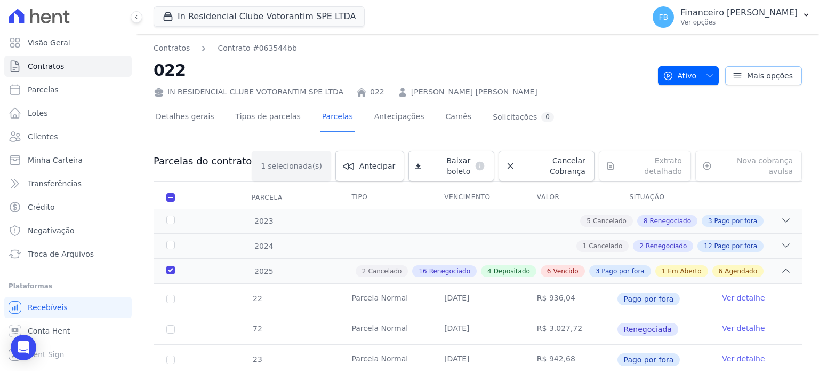
click at [778, 76] on span "Mais opções" at bounding box center [770, 75] width 46 height 11
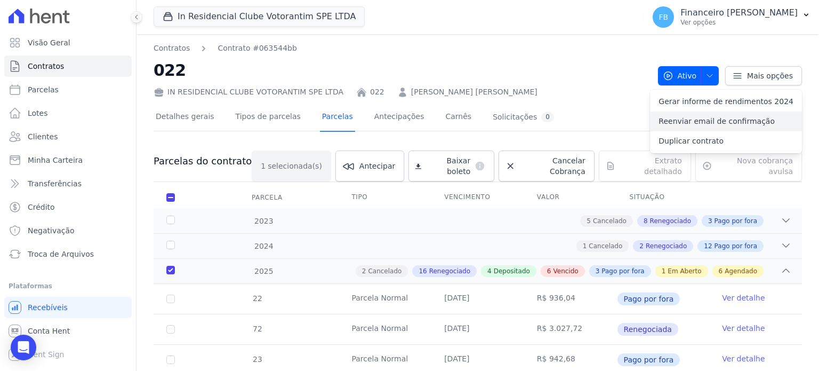
click at [733, 123] on link "Reenviar email de confirmação" at bounding box center [726, 121] width 152 height 20
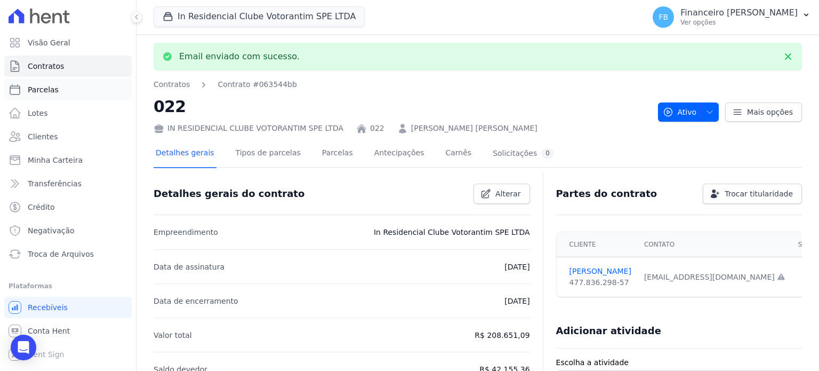
click at [59, 82] on link "Parcelas" at bounding box center [67, 89] width 127 height 21
click at [60, 90] on link "Parcelas" at bounding box center [67, 89] width 127 height 21
select select
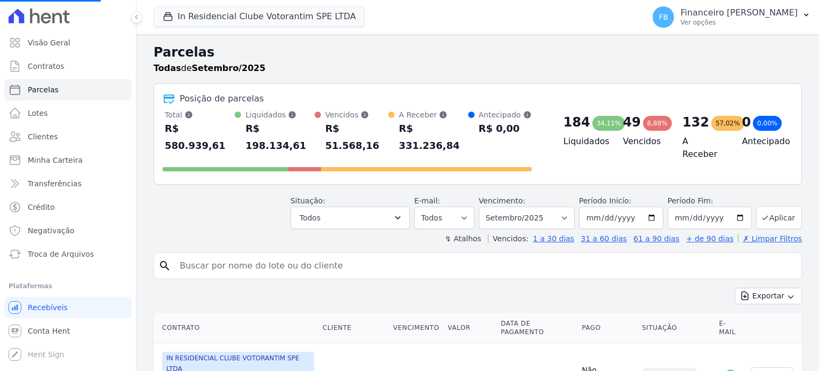
click at [243, 255] on input "search" at bounding box center [485, 265] width 624 height 21
select select
click at [243, 255] on input "search" at bounding box center [485, 265] width 624 height 21
type input "MATEUS"
select select
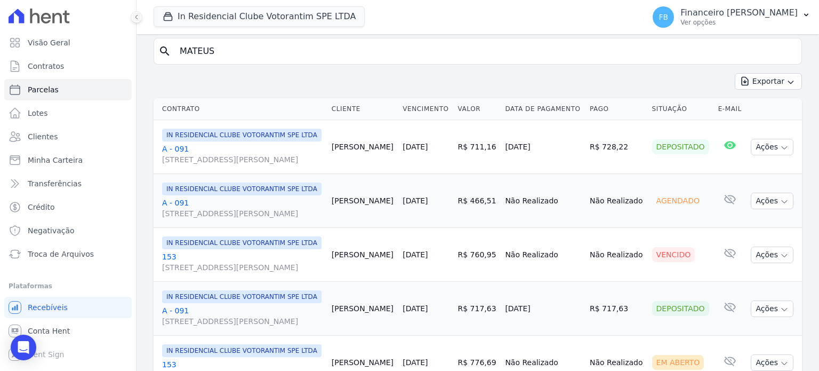
scroll to position [160, 0]
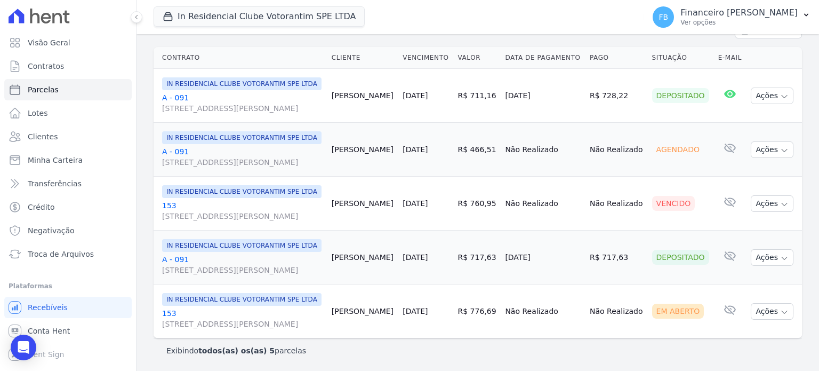
click at [168, 221] on link "153 [STREET_ADDRESS][PERSON_NAME]" at bounding box center [242, 210] width 161 height 21
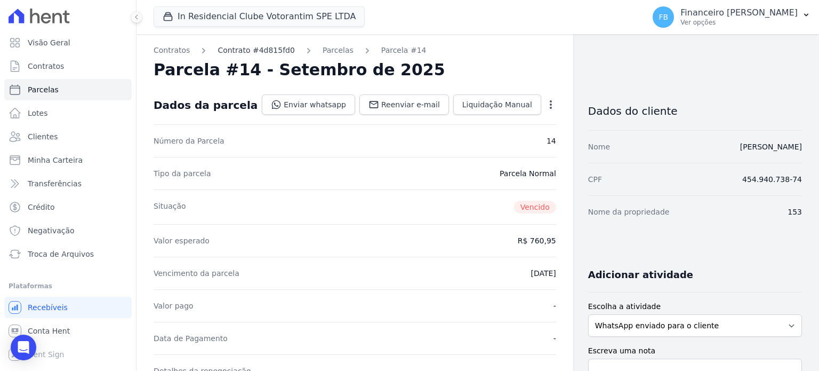
click at [261, 53] on link "Contrato #4d815fd0" at bounding box center [256, 50] width 77 height 11
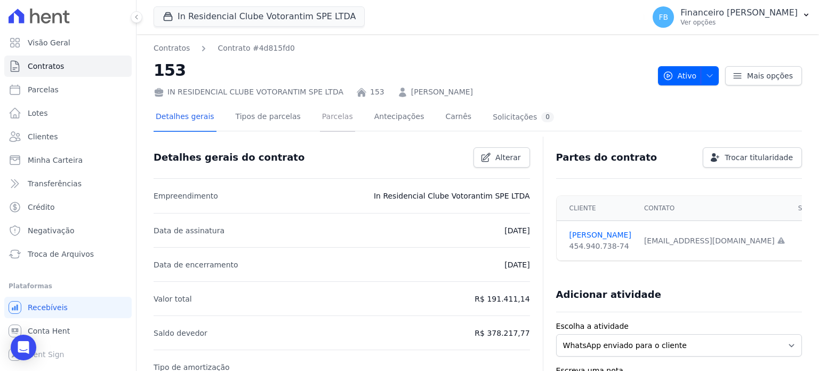
click at [326, 118] on link "Parcelas" at bounding box center [337, 117] width 35 height 28
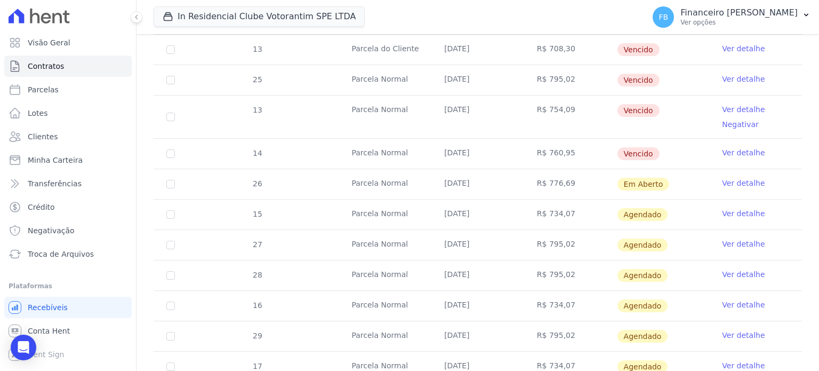
scroll to position [907, 0]
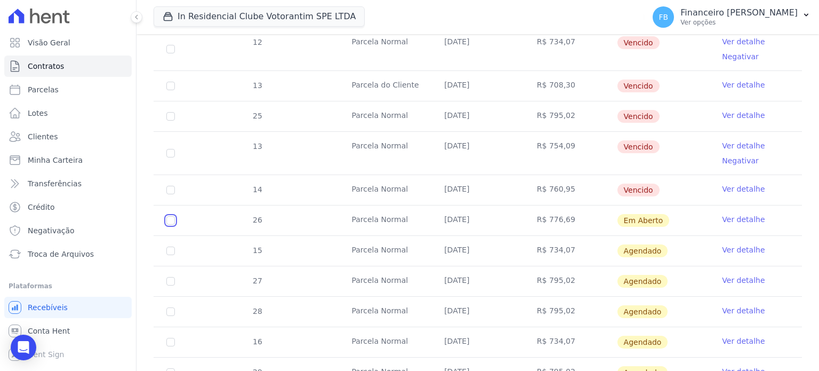
click at [172, 216] on input "checkbox" at bounding box center [170, 220] width 9 height 9
checkbox input "true"
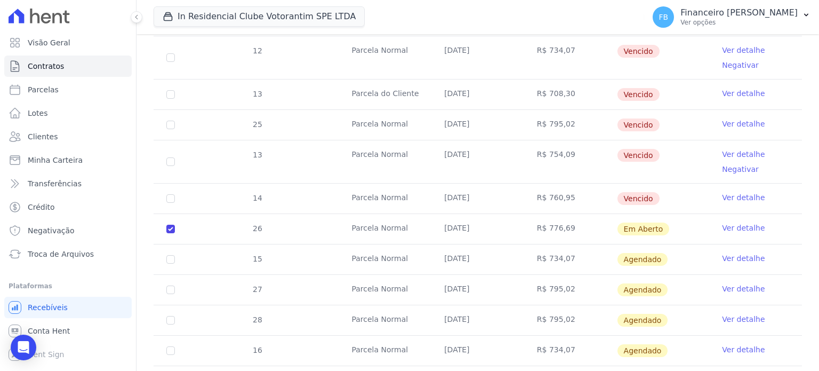
click at [745, 222] on link "Ver detalhe" at bounding box center [743, 227] width 43 height 11
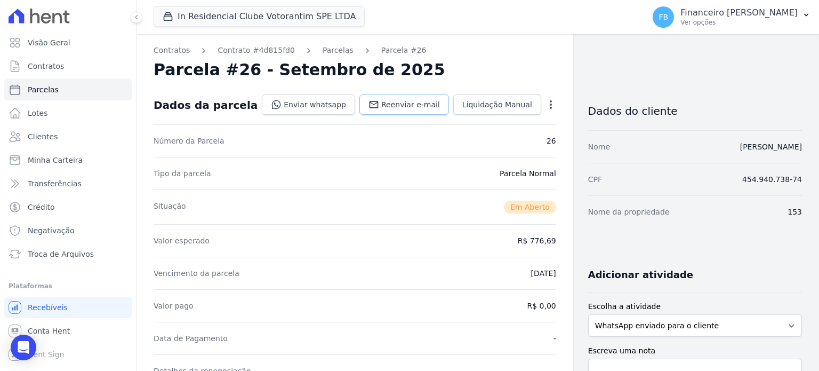
click at [416, 103] on span "Reenviar e-mail" at bounding box center [410, 104] width 59 height 11
click at [252, 15] on button "In Residencial Clube Votorantim SPE LTDA" at bounding box center [259, 16] width 211 height 20
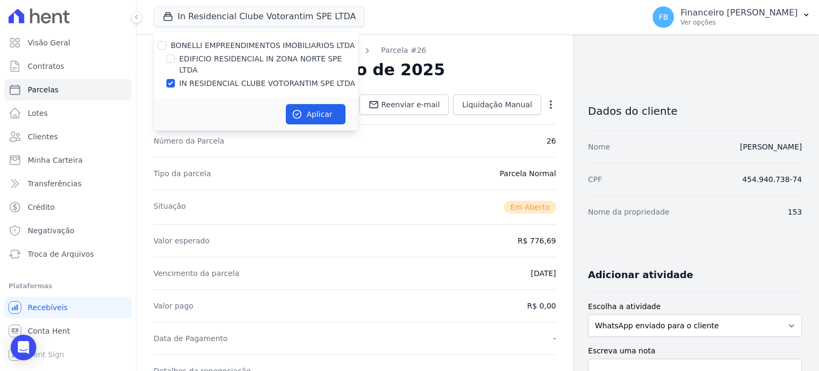
click at [215, 78] on label "IN RESIDENCIAL CLUBE VOTORANTIM SPE LTDA" at bounding box center [267, 83] width 176 height 11
click at [175, 79] on input "IN RESIDENCIAL CLUBE VOTORANTIM SPE LTDA" at bounding box center [170, 83] width 9 height 9
checkbox input "false"
click at [235, 59] on label "EDIFICIO RESIDENCIAL IN ZONA NORTE SPE LTDA" at bounding box center [268, 64] width 179 height 22
click at [175, 59] on input "EDIFICIO RESIDENCIAL IN ZONA NORTE SPE LTDA" at bounding box center [170, 58] width 9 height 9
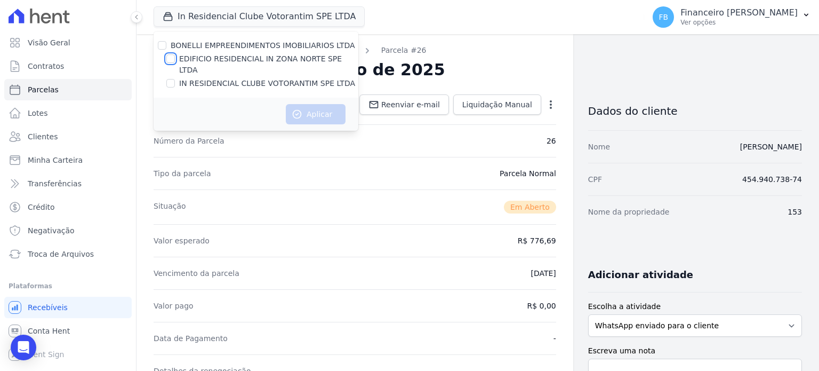
checkbox input "true"
click at [314, 104] on button "Aplicar" at bounding box center [316, 114] width 60 height 20
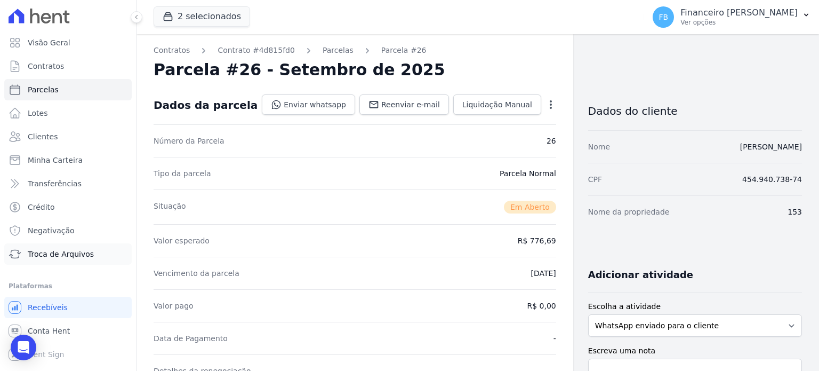
click at [77, 253] on span "Troca de Arquivos" at bounding box center [61, 254] width 66 height 11
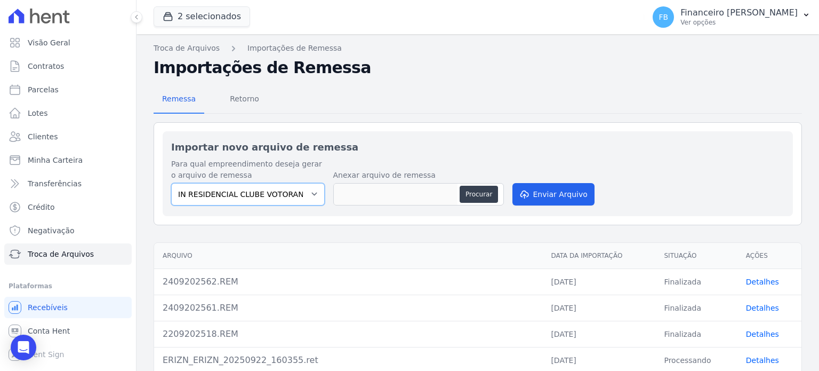
click at [278, 191] on select "IN RESIDENCIAL CLUBE VOTORANTIM SPE LTDA EDIFICIO RESIDENCIAL IN ZONA NORTE SPE…" at bounding box center [248, 194] width 154 height 22
select select "5f148856-c0fc-4917-b6ae-0ee074c1b4cf"
click at [171, 183] on select "IN RESIDENCIAL CLUBE VOTORANTIM SPE LTDA EDIFICIO RESIDENCIAL IN ZONA NORTE SPE…" at bounding box center [248, 194] width 154 height 22
click at [230, 12] on button "2 selecionados" at bounding box center [202, 16] width 97 height 20
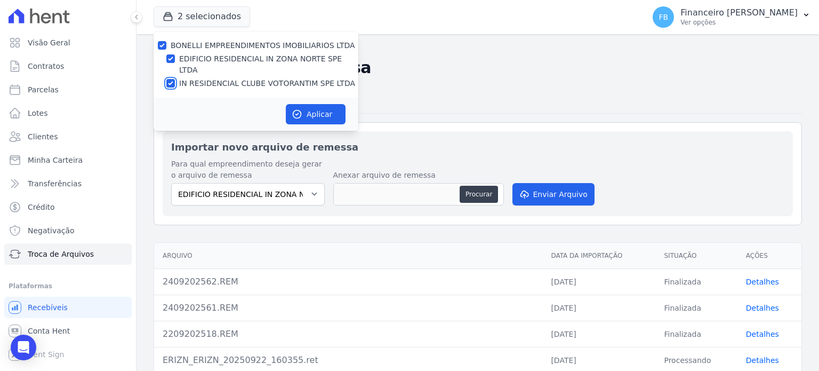
click at [169, 79] on input "IN RESIDENCIAL CLUBE VOTORANTIM SPE LTDA" at bounding box center [170, 83] width 9 height 9
checkbox input "false"
click at [326, 105] on button "Aplicar" at bounding box center [316, 114] width 60 height 20
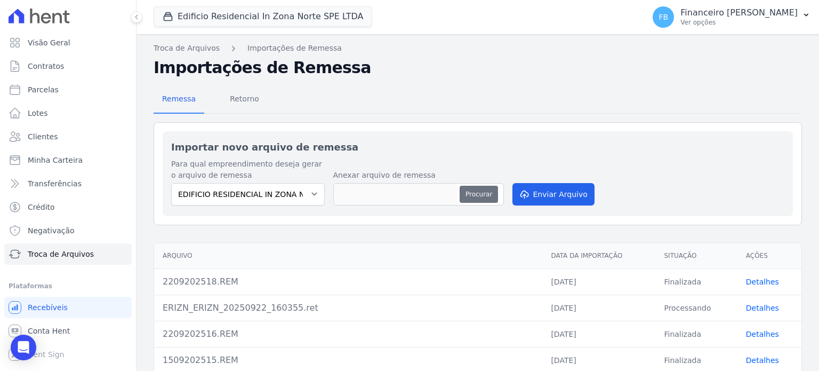
click at [474, 195] on button "Procurar" at bounding box center [479, 194] width 38 height 17
type input "2409202519.REM"
click at [552, 193] on button "Enviar Arquivo" at bounding box center [554, 194] width 82 height 22
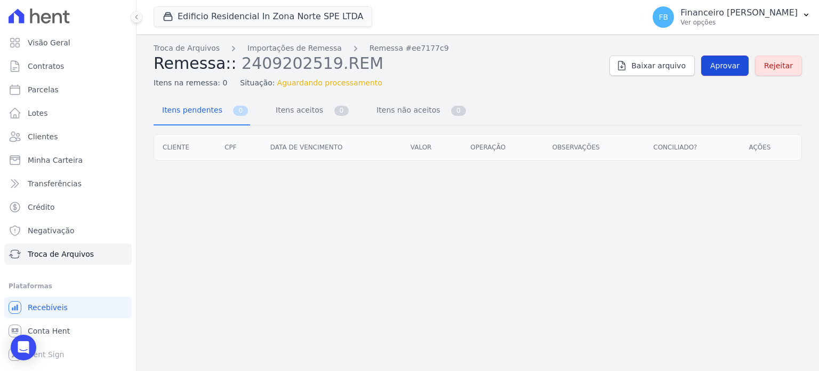
click at [738, 60] on span "Aprovar" at bounding box center [724, 65] width 29 height 11
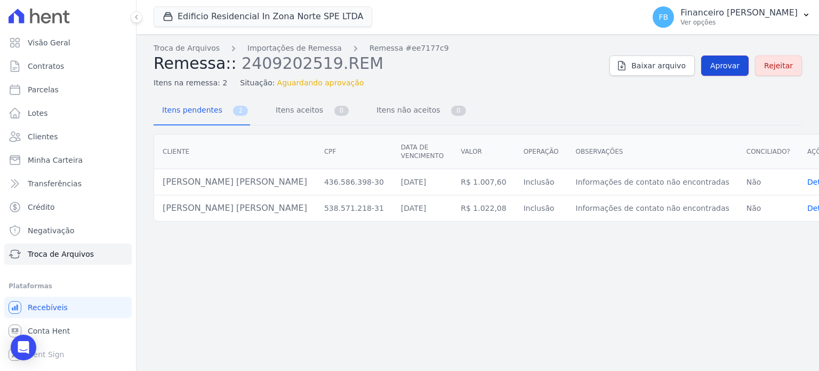
click at [730, 66] on span "Aprovar" at bounding box center [724, 65] width 29 height 11
click at [202, 112] on span "Itens pendentes" at bounding box center [190, 109] width 69 height 21
click at [276, 113] on span "Itens aceitos" at bounding box center [297, 109] width 56 height 21
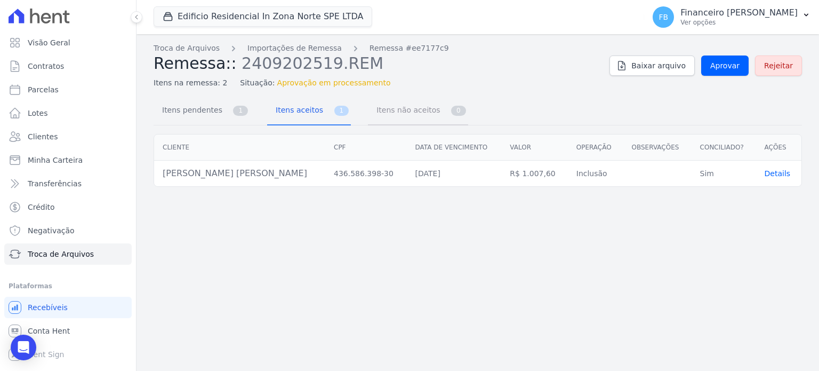
click at [371, 107] on span "Itens não aceitos" at bounding box center [406, 109] width 72 height 21
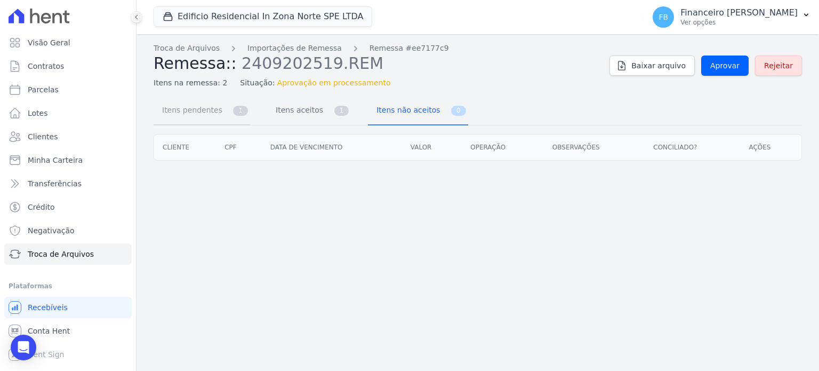
click at [198, 106] on span "Itens pendentes" at bounding box center [190, 109] width 69 height 21
click at [289, 113] on span "Itens aceitos" at bounding box center [297, 109] width 56 height 21
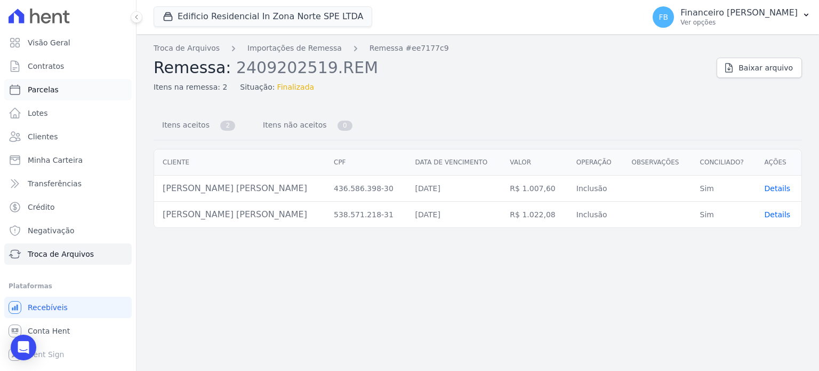
click at [57, 91] on link "Parcelas" at bounding box center [67, 89] width 127 height 21
select select
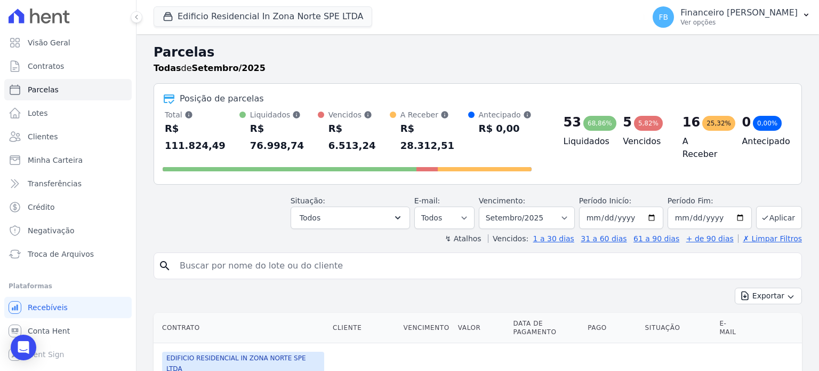
click at [226, 255] on input "search" at bounding box center [485, 265] width 624 height 21
type input "[PERSON_NAME]"
select select
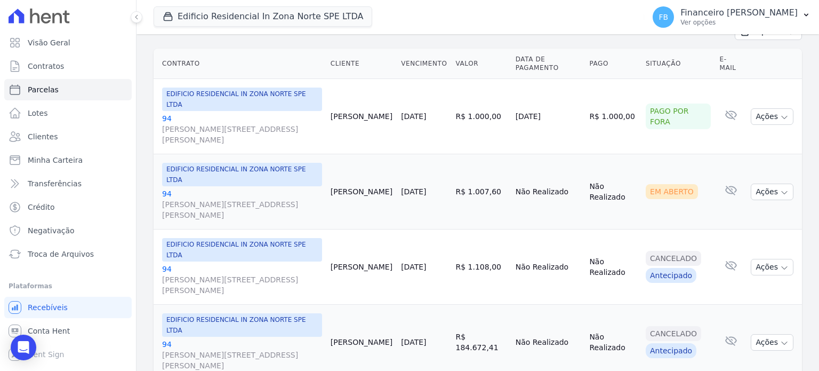
scroll to position [103, 0]
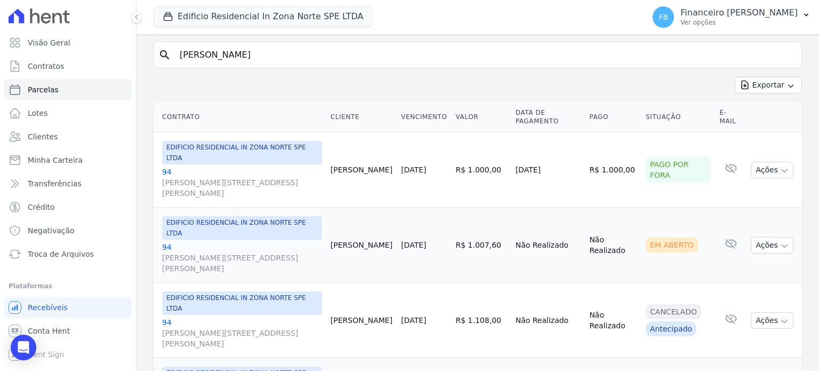
click at [166, 242] on link "[GEOGRAPHIC_DATA][PERSON_NAME][STREET_ADDRESS][PERSON_NAME][GEOGRAPHIC_DATA]" at bounding box center [242, 258] width 160 height 32
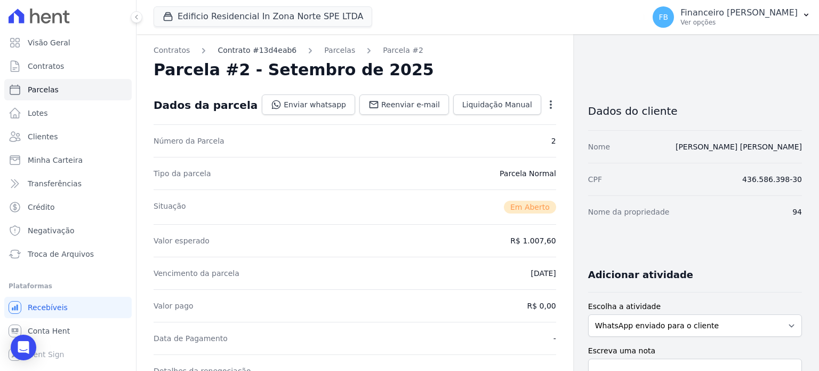
click at [269, 51] on link "Contrato #13d4eab6" at bounding box center [257, 50] width 79 height 11
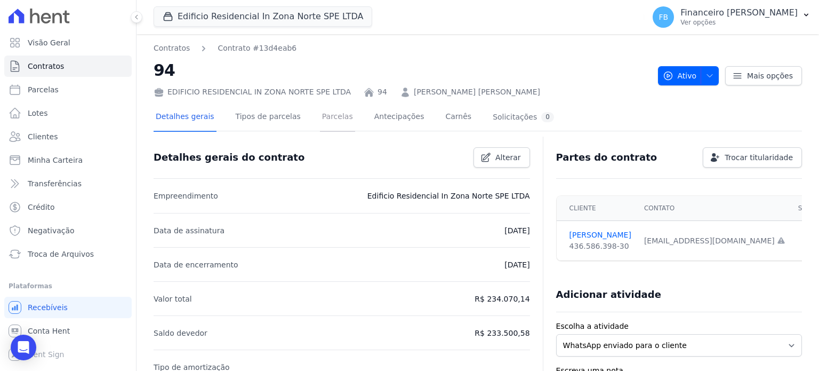
click at [325, 116] on link "Parcelas" at bounding box center [337, 117] width 35 height 28
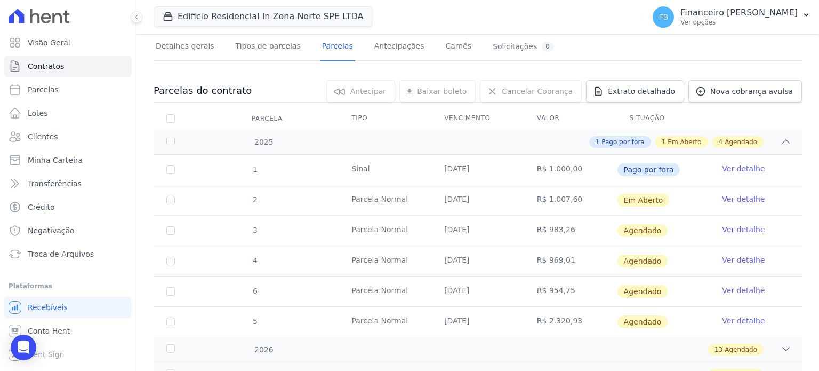
scroll to position [107, 0]
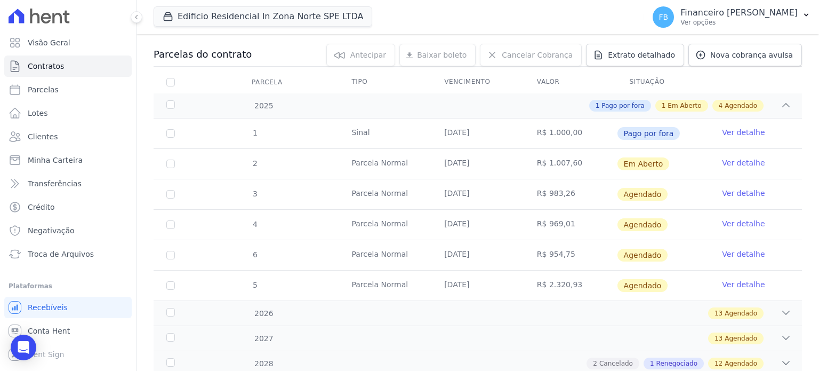
click at [739, 161] on link "Ver detalhe" at bounding box center [743, 162] width 43 height 11
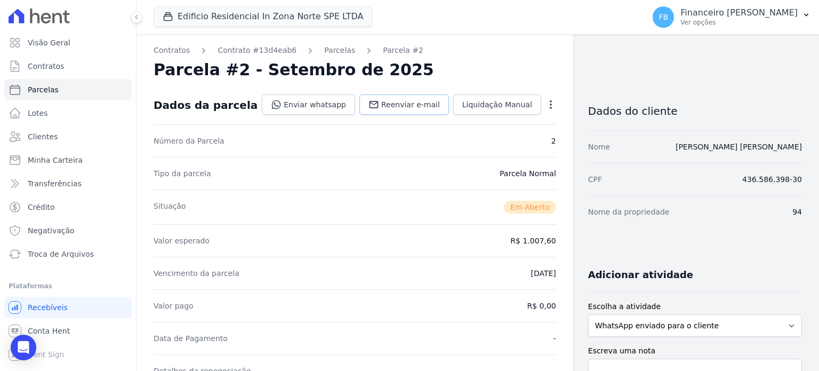
click at [414, 96] on link "Reenviar e-mail" at bounding box center [405, 104] width 90 height 20
click at [49, 87] on span "Parcelas" at bounding box center [43, 89] width 31 height 11
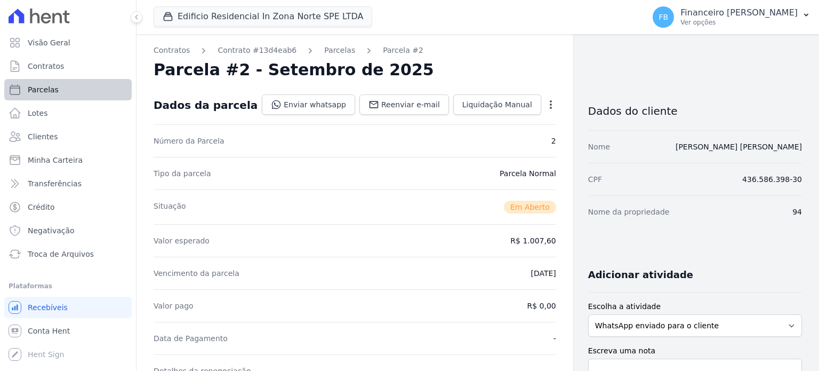
select select
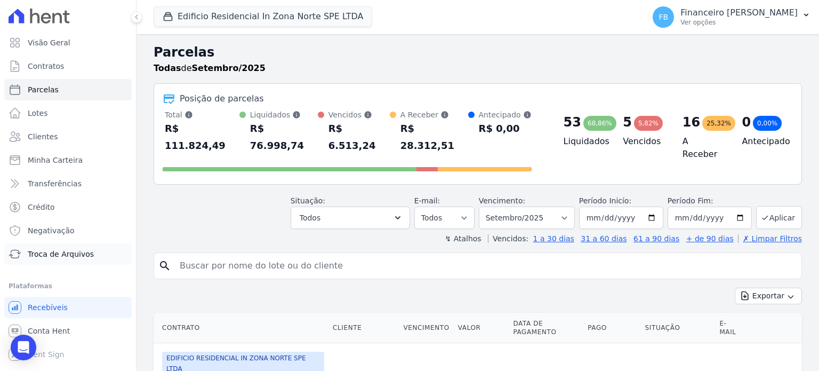
click at [66, 251] on span "Troca de Arquivos" at bounding box center [61, 254] width 66 height 11
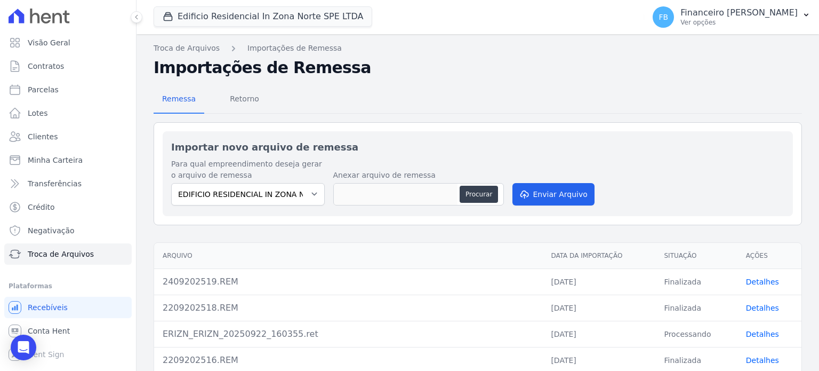
click at [748, 280] on link "Detalhes" at bounding box center [762, 281] width 33 height 9
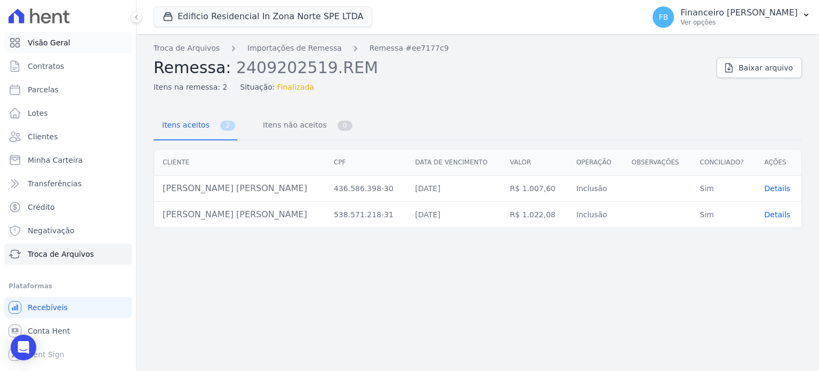
click at [53, 40] on span "Visão Geral" at bounding box center [49, 42] width 43 height 11
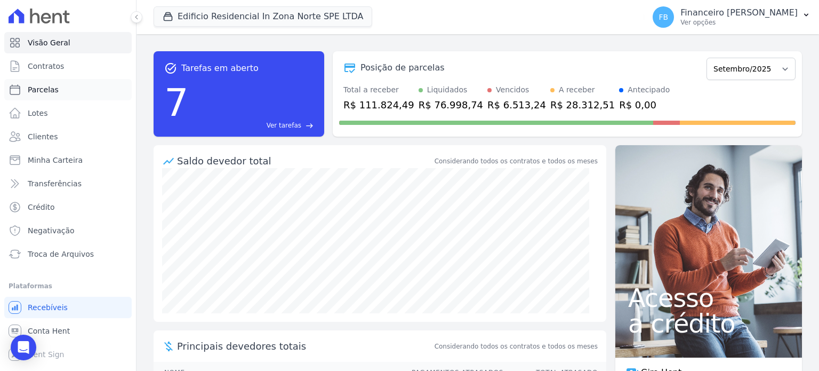
click at [51, 85] on span "Parcelas" at bounding box center [43, 89] width 31 height 11
select select
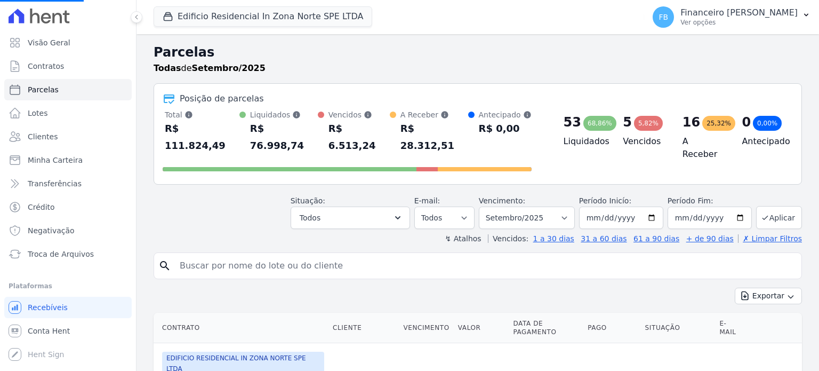
select select
click at [255, 255] on input "search" at bounding box center [485, 265] width 624 height 21
type input "[PERSON_NAME]"
select select
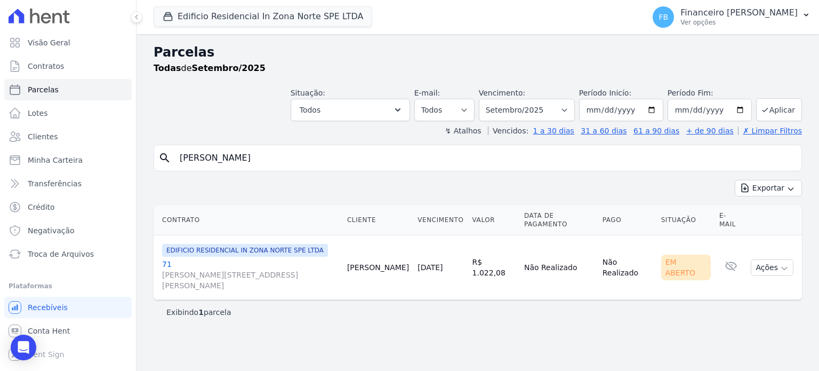
click at [163, 259] on link "71 [PERSON_NAME][STREET_ADDRESS][PERSON_NAME]" at bounding box center [250, 275] width 177 height 32
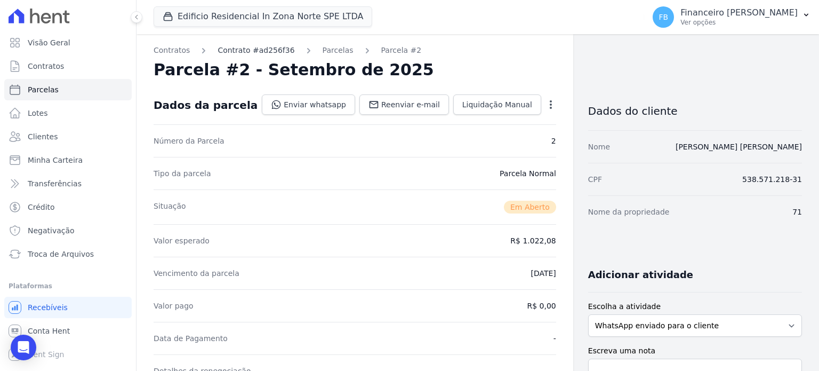
click at [241, 49] on link "Contrato #ad256f36" at bounding box center [256, 50] width 77 height 11
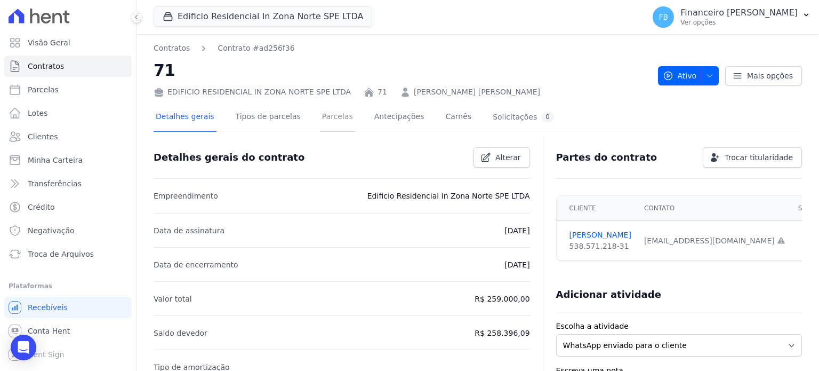
click at [320, 110] on link "Parcelas" at bounding box center [337, 117] width 35 height 28
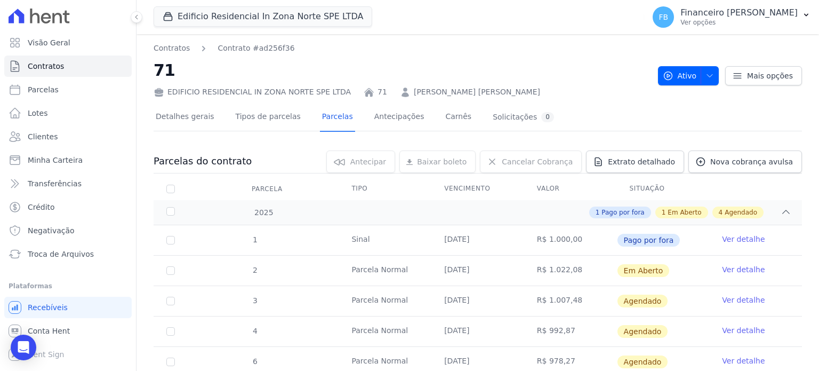
click at [750, 266] on link "Ver detalhe" at bounding box center [743, 269] width 43 height 11
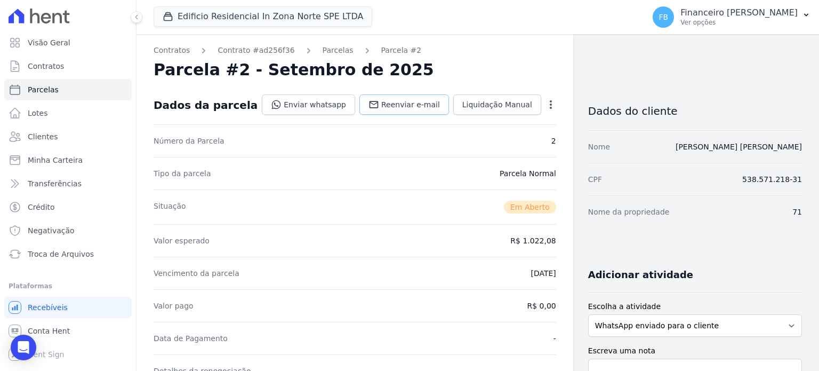
click at [420, 108] on span "Reenviar e-mail" at bounding box center [410, 104] width 59 height 11
click at [68, 251] on span "Troca de Arquivos" at bounding box center [61, 254] width 66 height 11
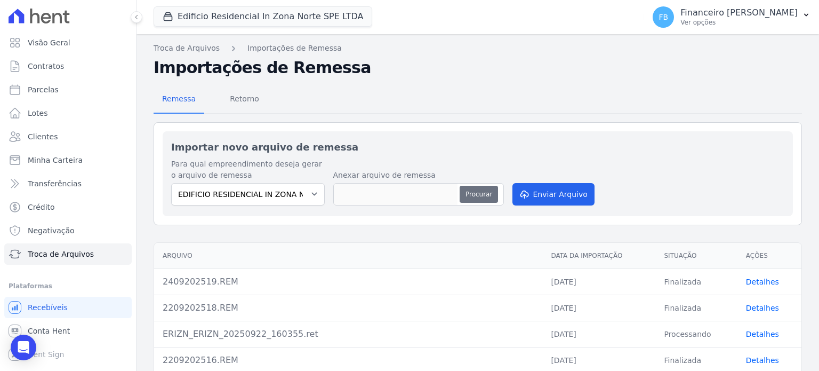
click at [486, 194] on button "Procurar" at bounding box center [479, 194] width 38 height 17
type input "2409202520.REM"
click at [538, 209] on div "Importar novo arquivo de remessa Para qual empreendimento deseja gerar o arquiv…" at bounding box center [478, 173] width 630 height 85
click at [548, 198] on button "Enviar Arquivo" at bounding box center [554, 194] width 82 height 22
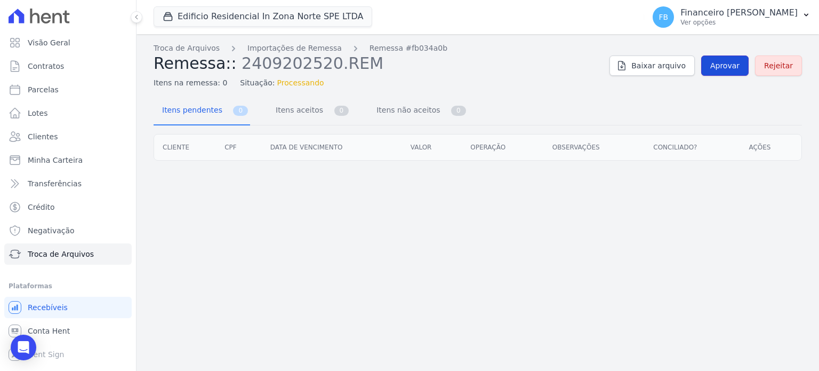
click at [740, 65] on span "Aprovar" at bounding box center [724, 65] width 29 height 11
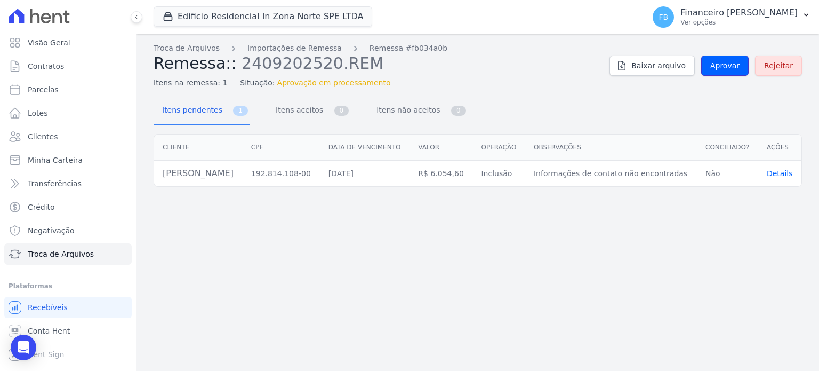
click at [740, 65] on span "Aprovar" at bounding box center [724, 65] width 29 height 11
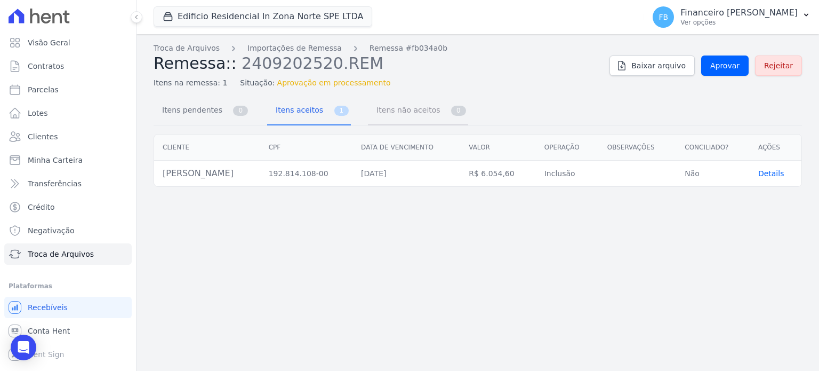
click at [405, 107] on span "Itens não aceitos" at bounding box center [406, 109] width 72 height 21
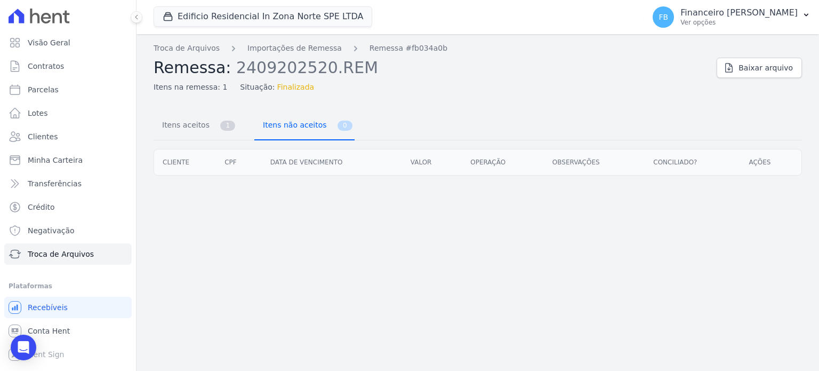
click at [291, 126] on span "Itens não aceitos" at bounding box center [293, 124] width 72 height 21
click at [52, 87] on span "Parcelas" at bounding box center [43, 89] width 31 height 11
select select
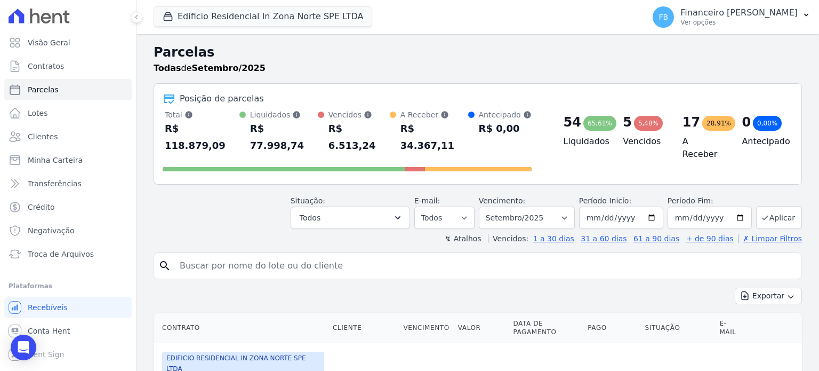
click at [228, 255] on input "search" at bounding box center [485, 265] width 624 height 21
type input "[PERSON_NAME]"
select select
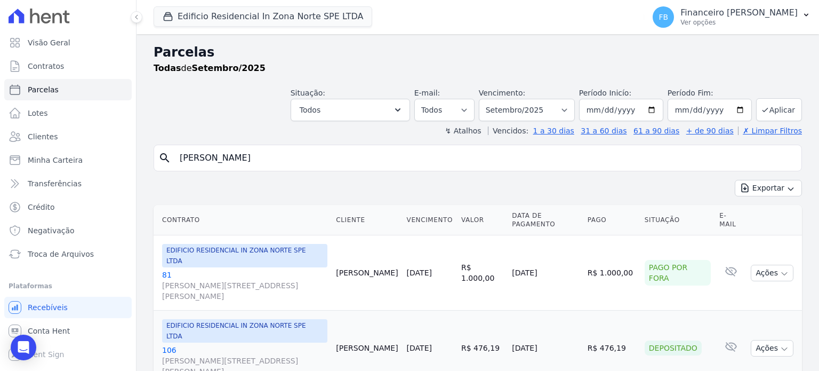
click at [166, 269] on link "81 [PERSON_NAME][STREET_ADDRESS][PERSON_NAME]" at bounding box center [244, 285] width 165 height 32
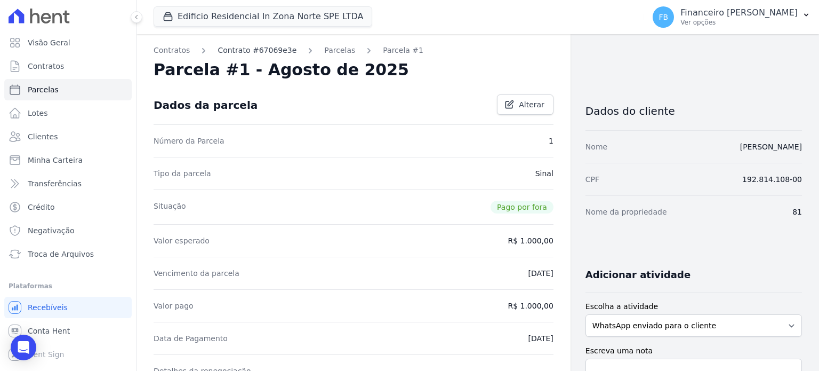
click at [261, 49] on link "Contrato #67069e3e" at bounding box center [257, 50] width 79 height 11
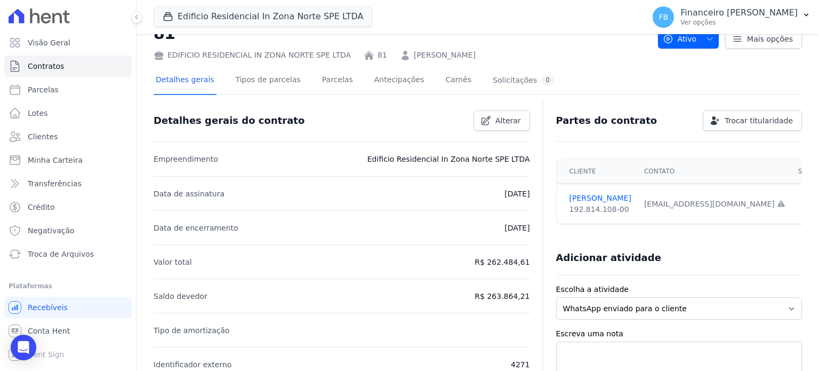
scroll to position [53, 0]
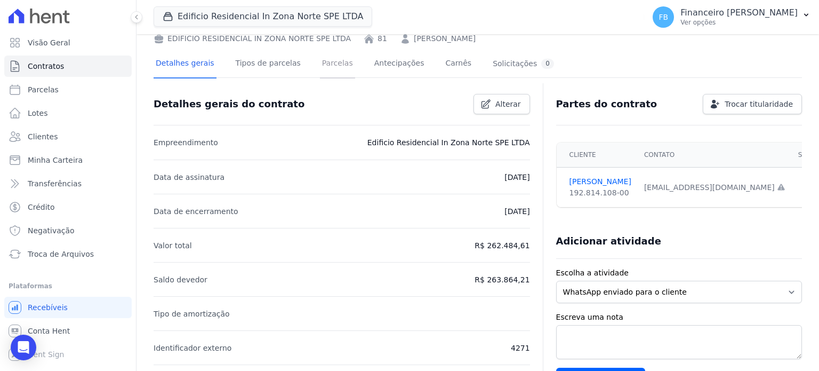
click at [322, 63] on link "Parcelas" at bounding box center [337, 64] width 35 height 28
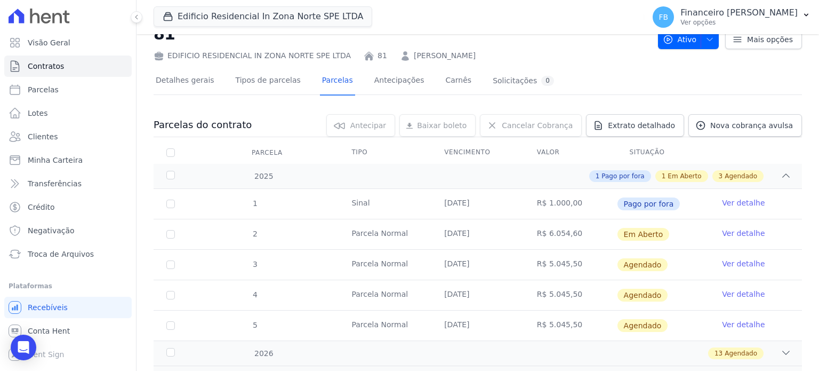
scroll to position [107, 0]
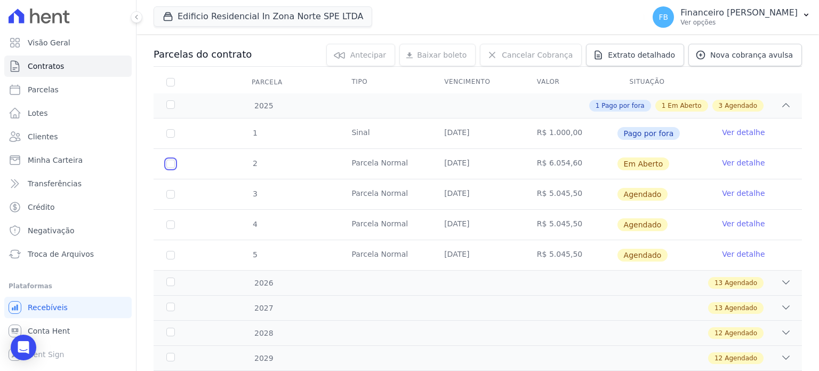
click at [169, 164] on input "checkbox" at bounding box center [170, 163] width 9 height 9
checkbox input "true"
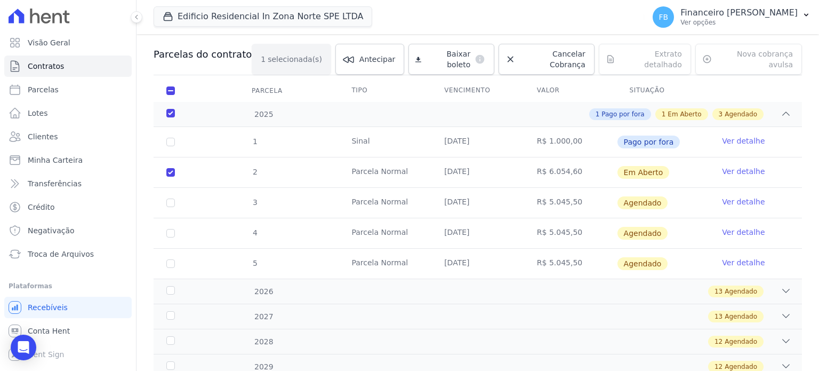
click at [743, 166] on link "Ver detalhe" at bounding box center [743, 171] width 43 height 11
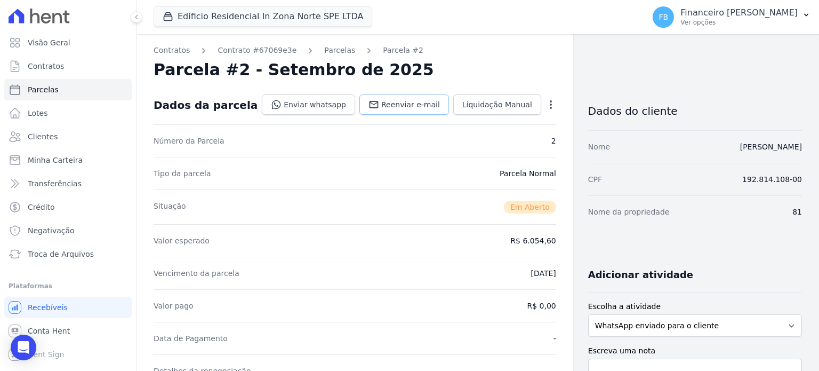
click at [416, 108] on span "Reenviar e-mail" at bounding box center [410, 104] width 59 height 11
click at [69, 95] on link "Parcelas" at bounding box center [67, 89] width 127 height 21
select select
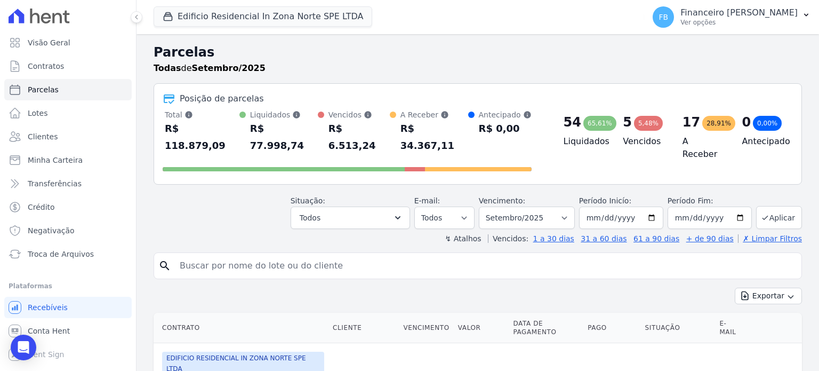
click at [267, 255] on input "search" at bounding box center [485, 265] width 624 height 21
type input "[PERSON_NAME]"
select select
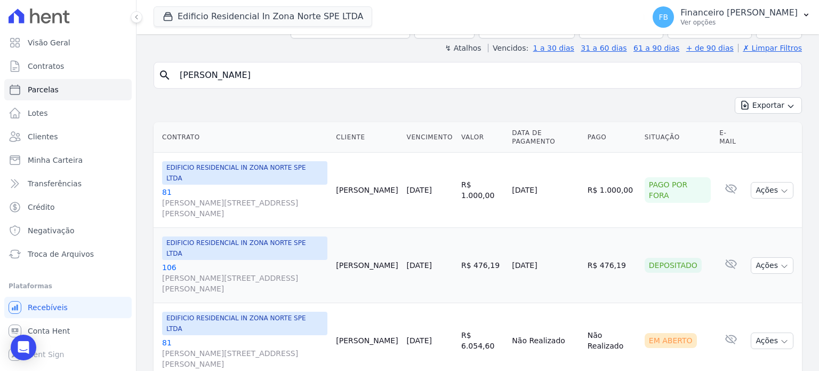
scroll to position [90, 0]
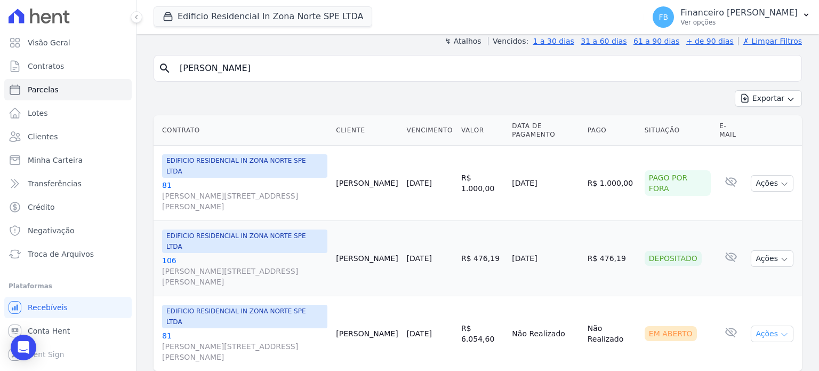
click at [780, 330] on icon "button" at bounding box center [784, 334] width 9 height 9
click at [747, 348] on link "Ver boleto" at bounding box center [768, 358] width 102 height 20
